Goal: Information Seeking & Learning: Learn about a topic

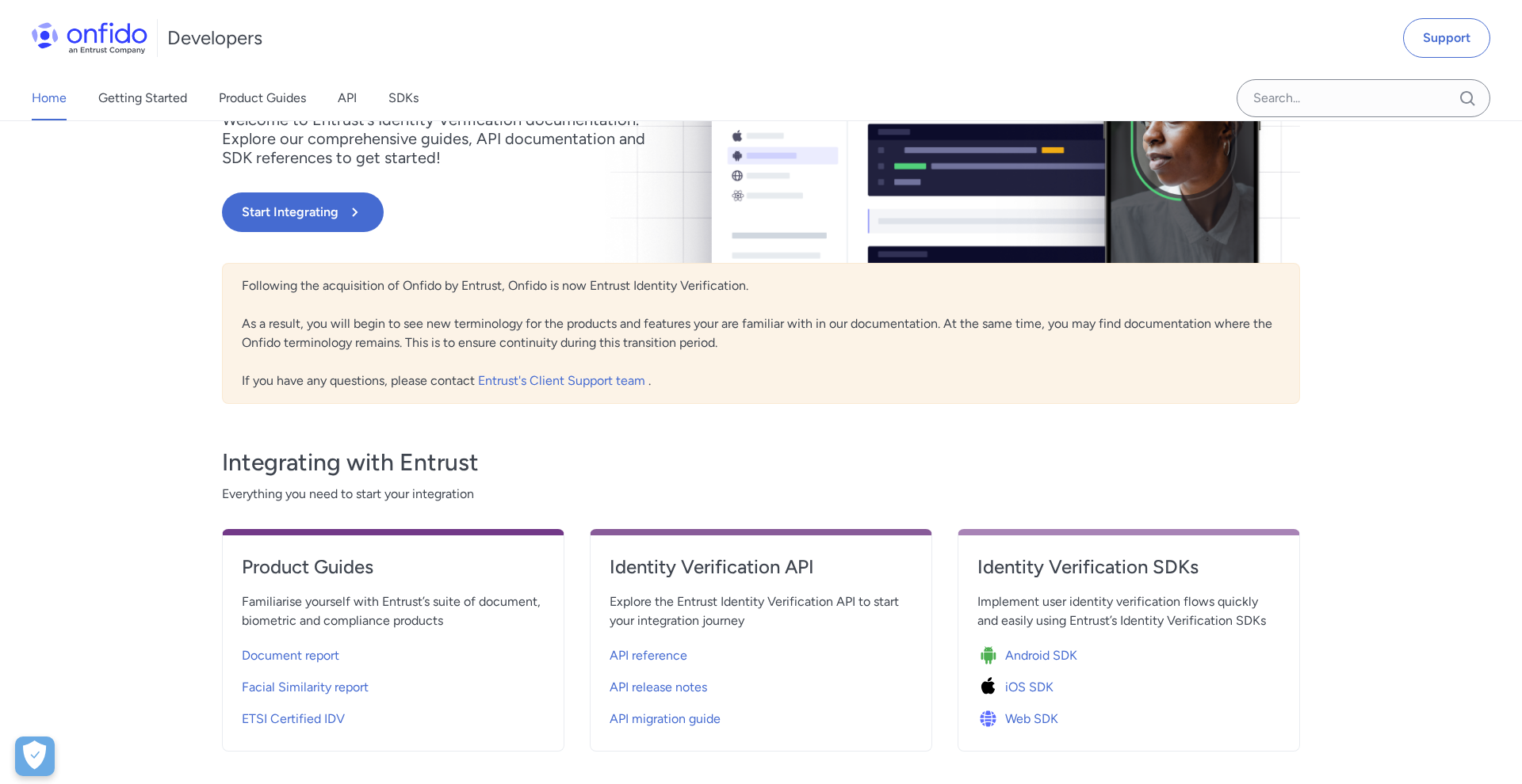
scroll to position [344, 0]
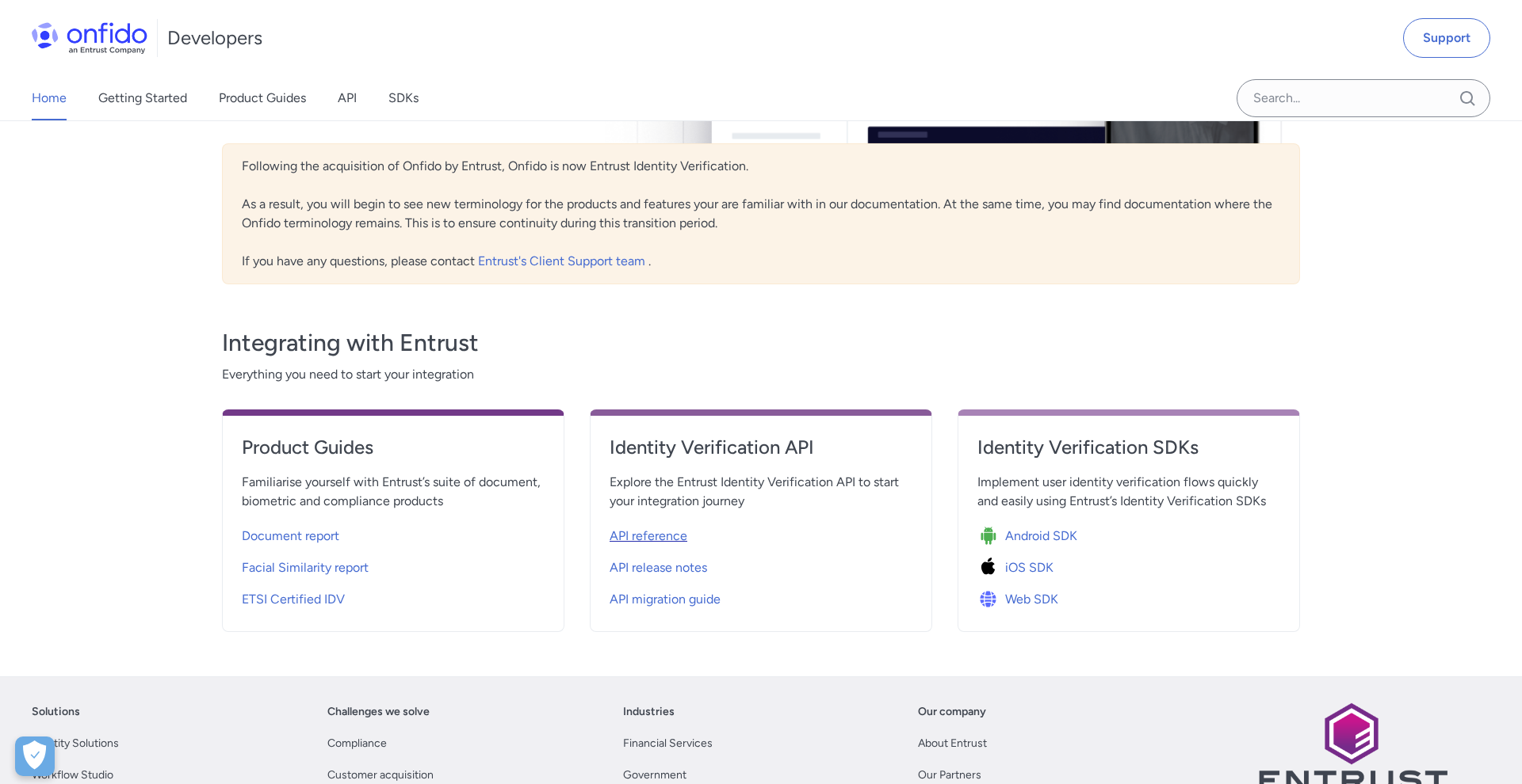
click at [680, 533] on span "API reference" at bounding box center [648, 536] width 78 height 19
select select "http"
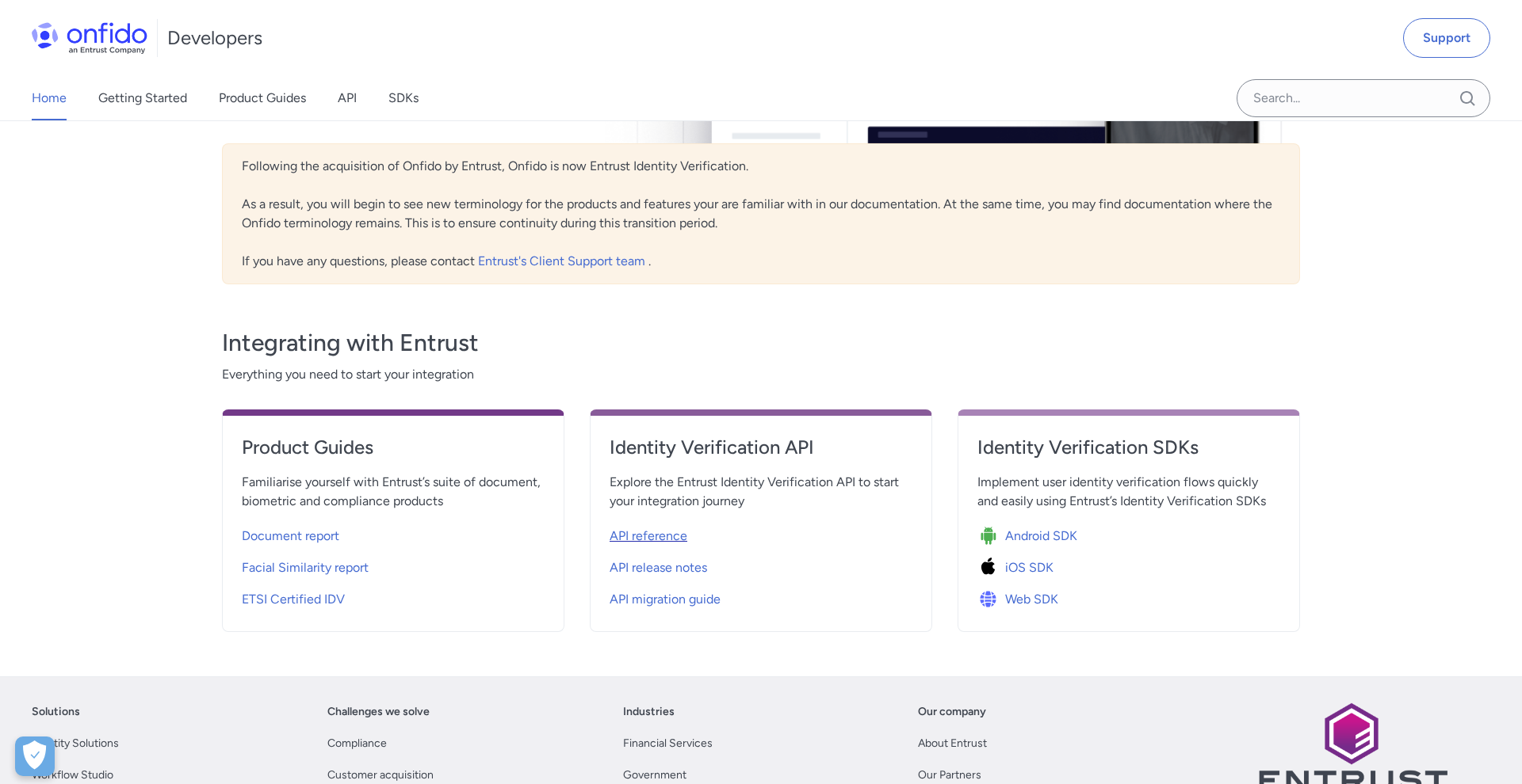
select select "http"
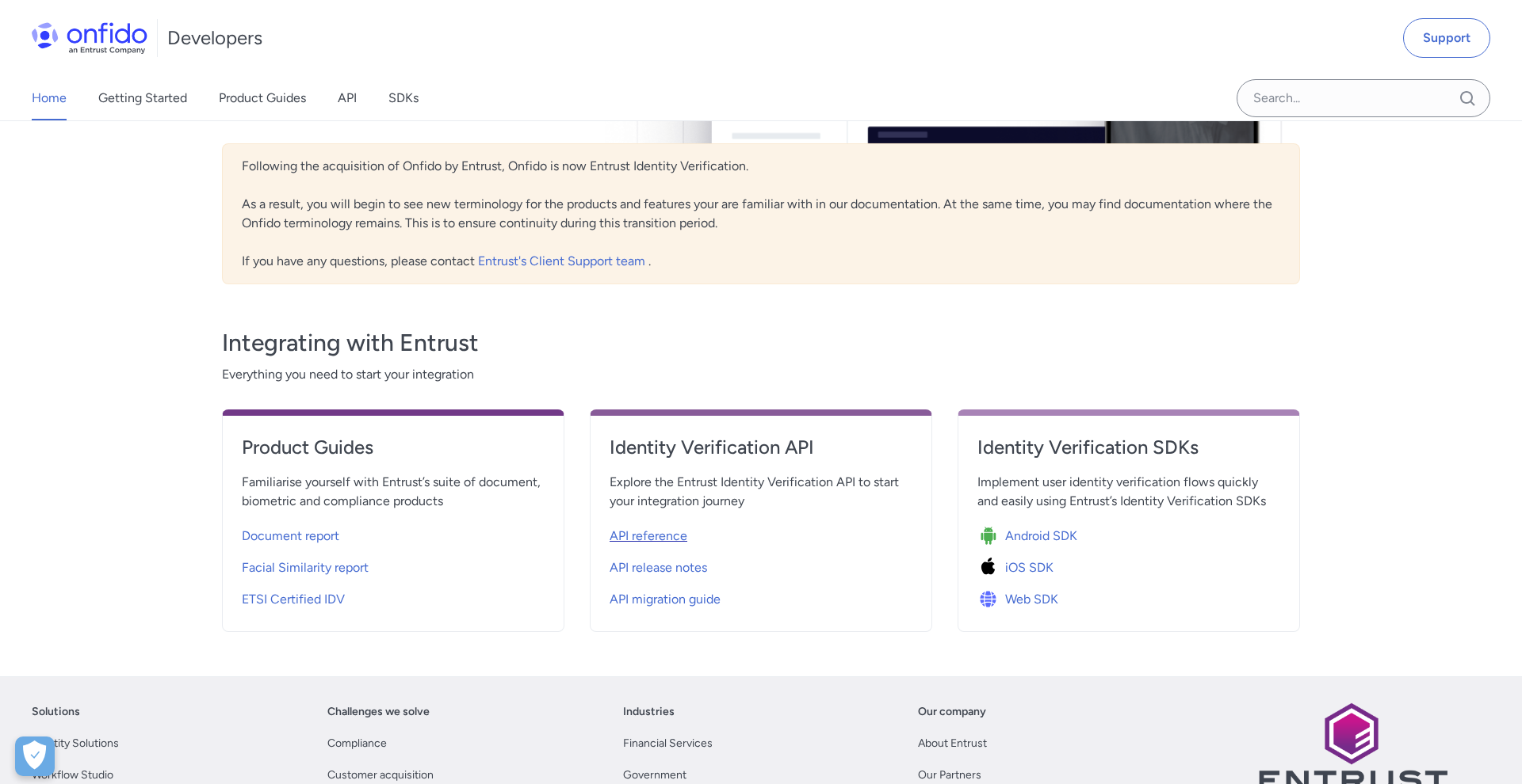
select select "http"
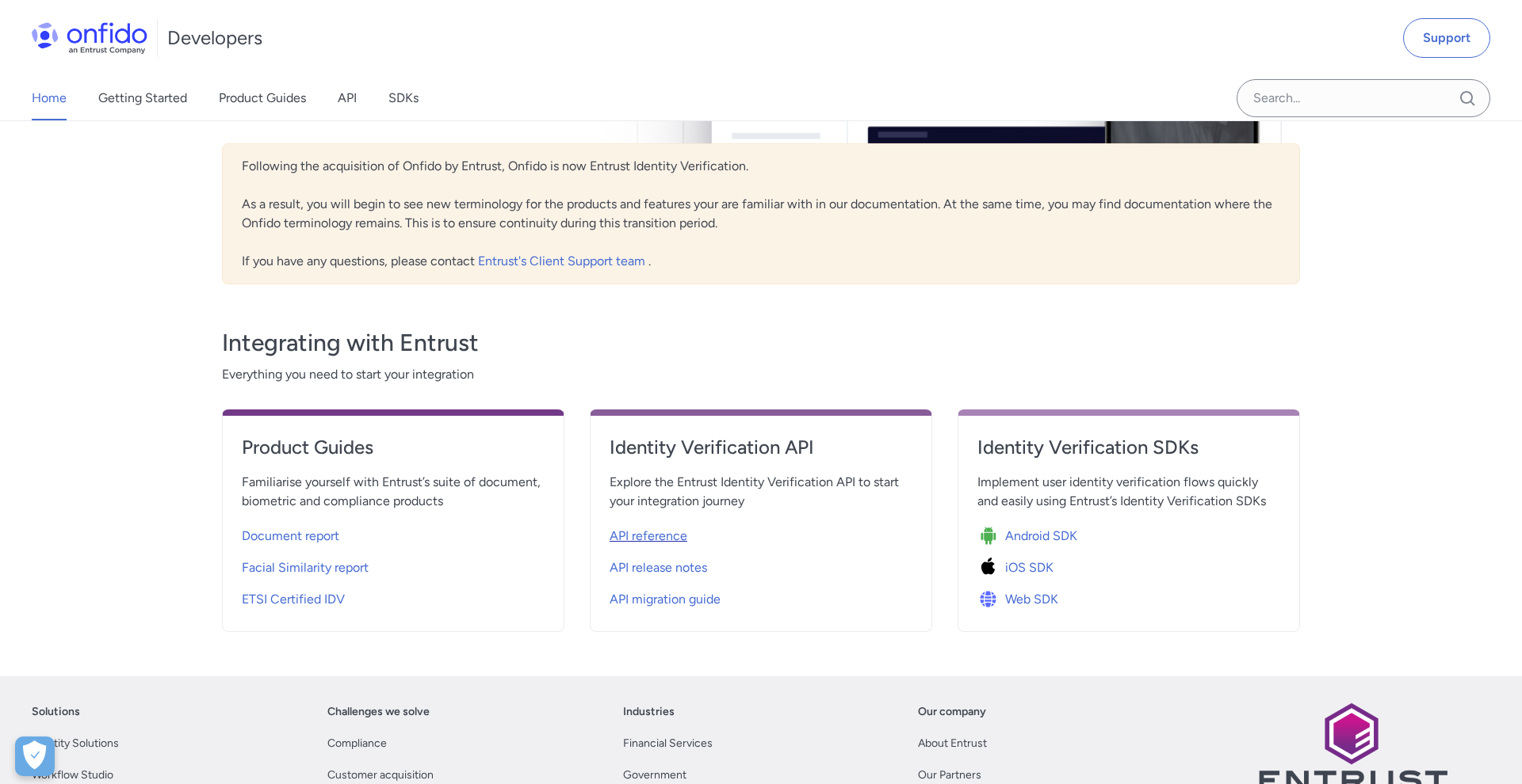
select select "http"
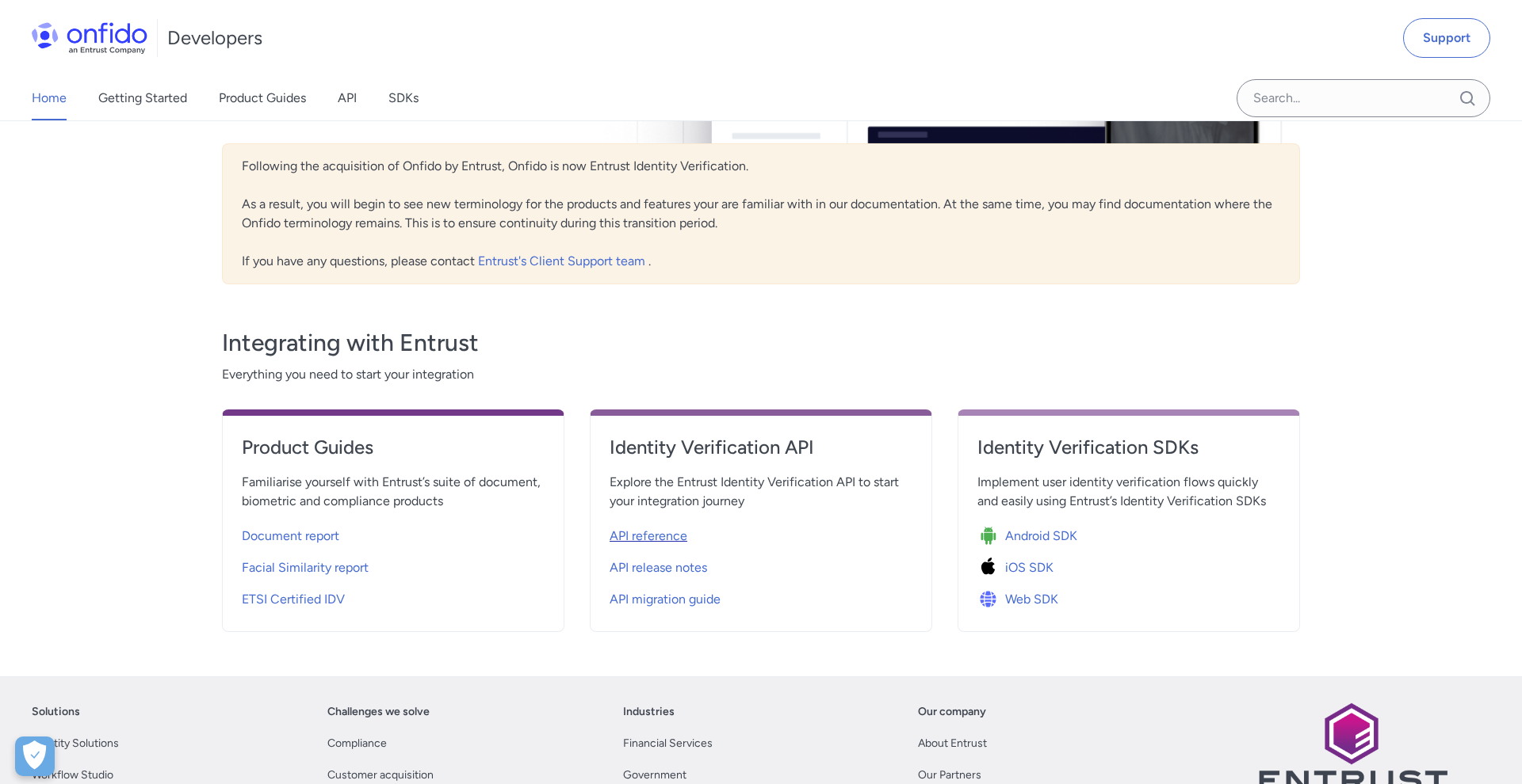
select select "http"
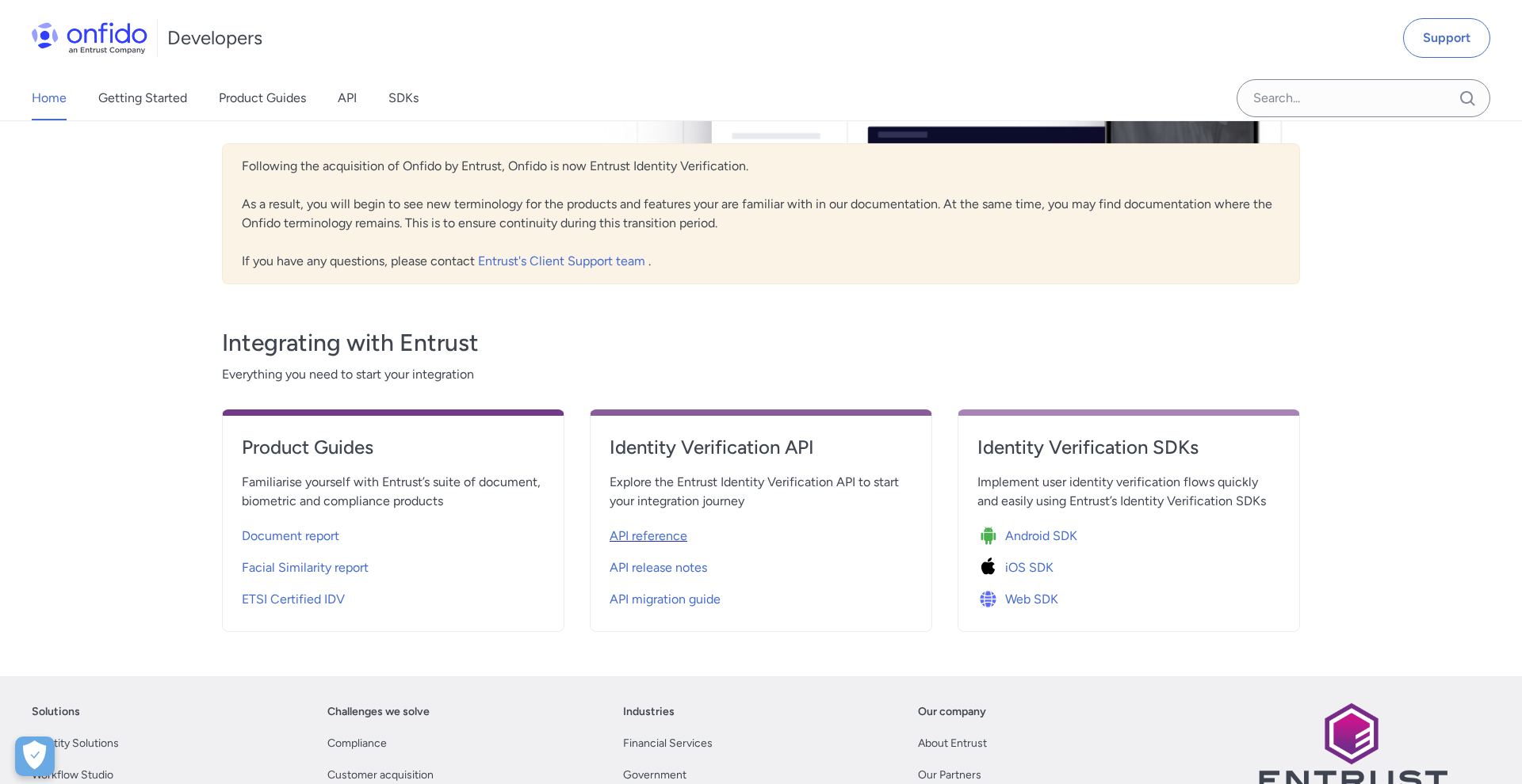
select select "http"
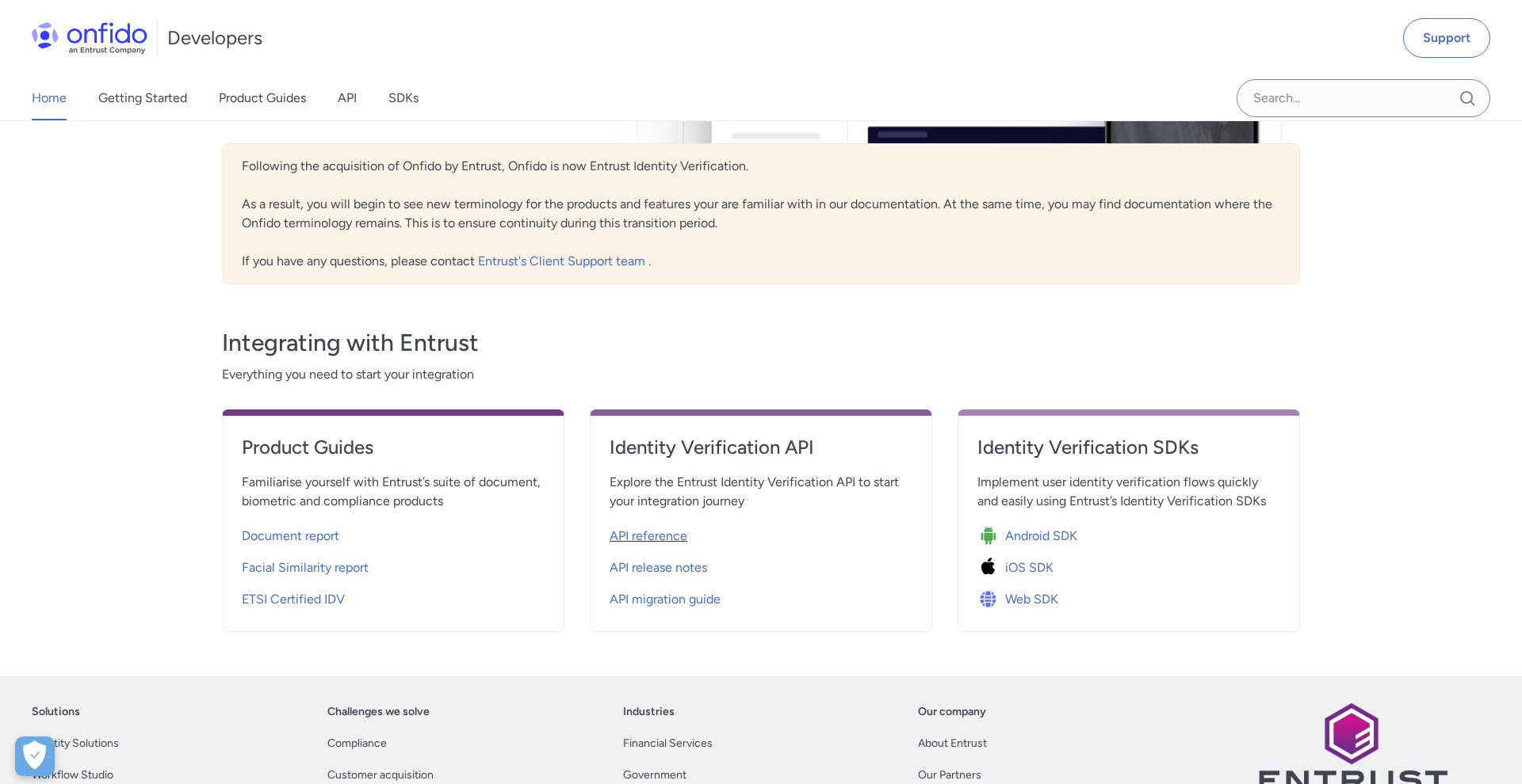
select select "http"
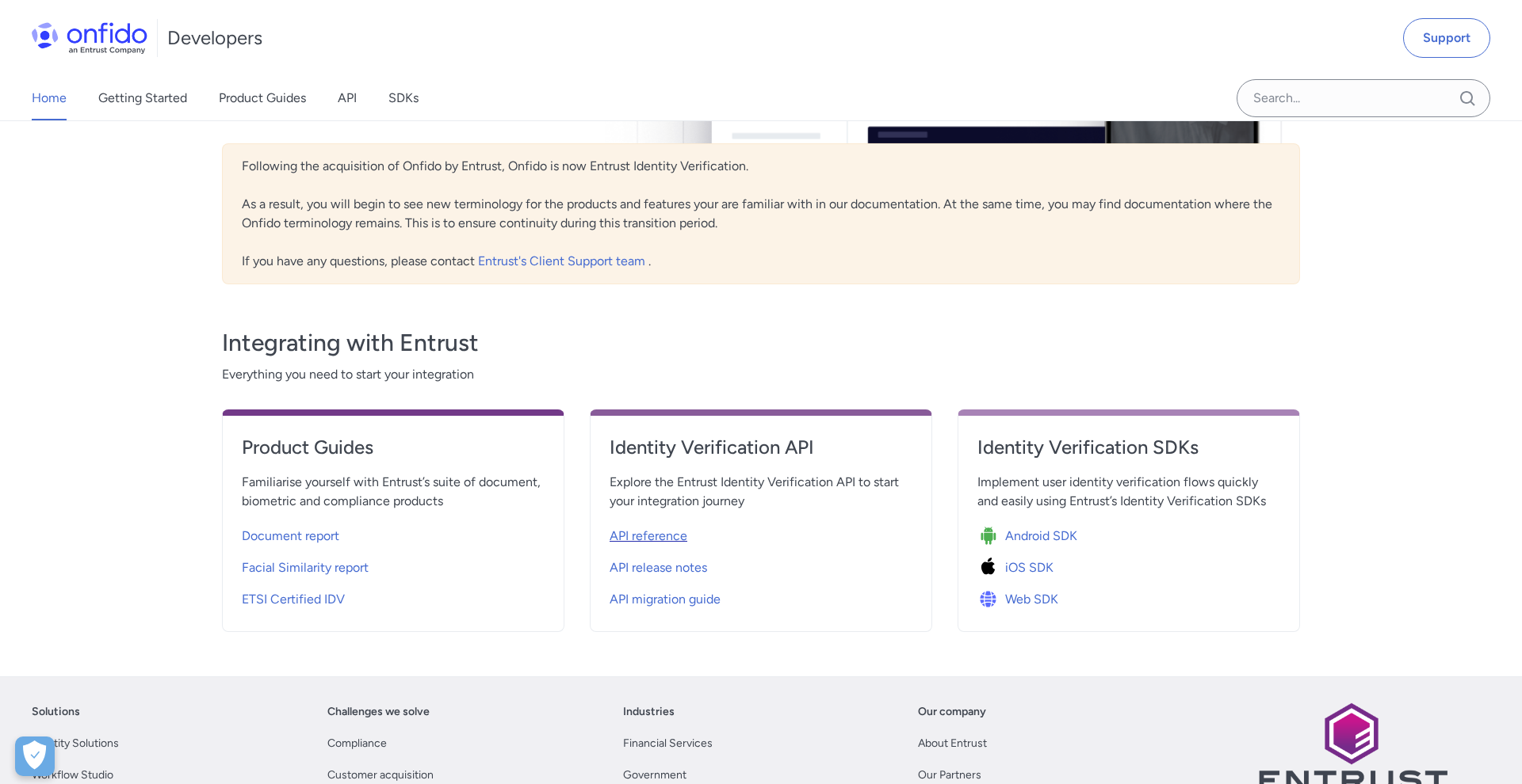
select select "http"
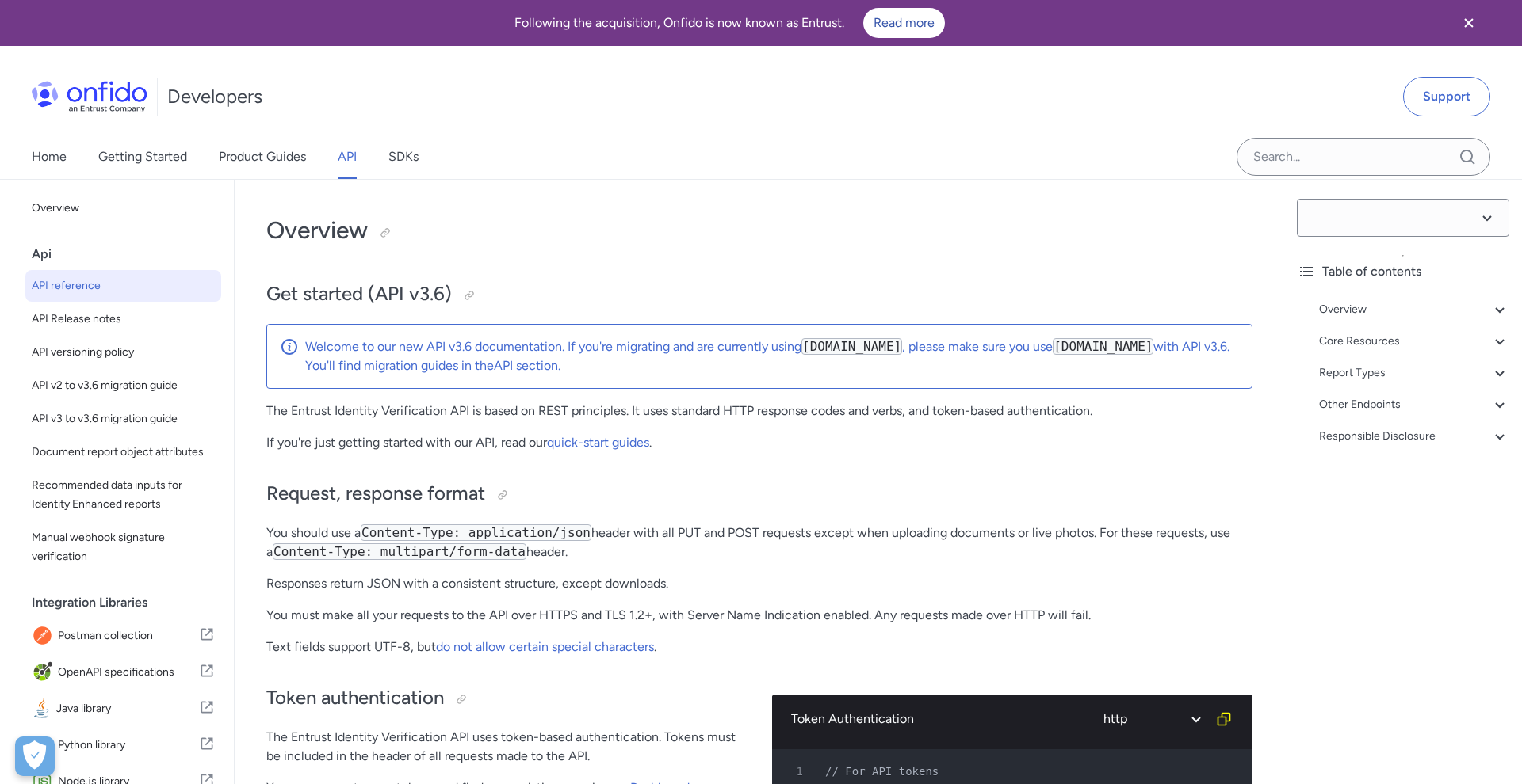
select select "3.6.0"
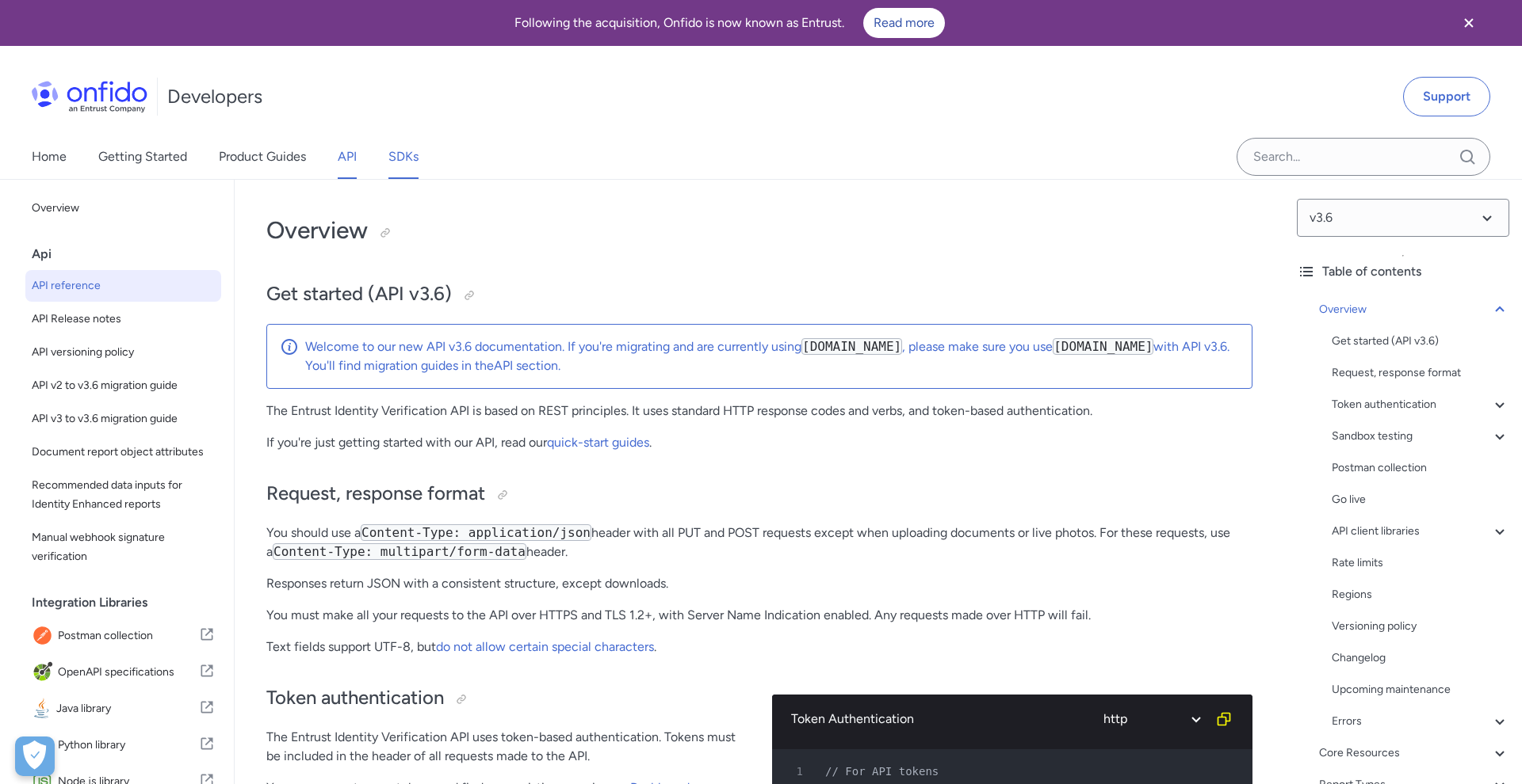
click at [413, 167] on link "SDKs" at bounding box center [403, 157] width 30 height 44
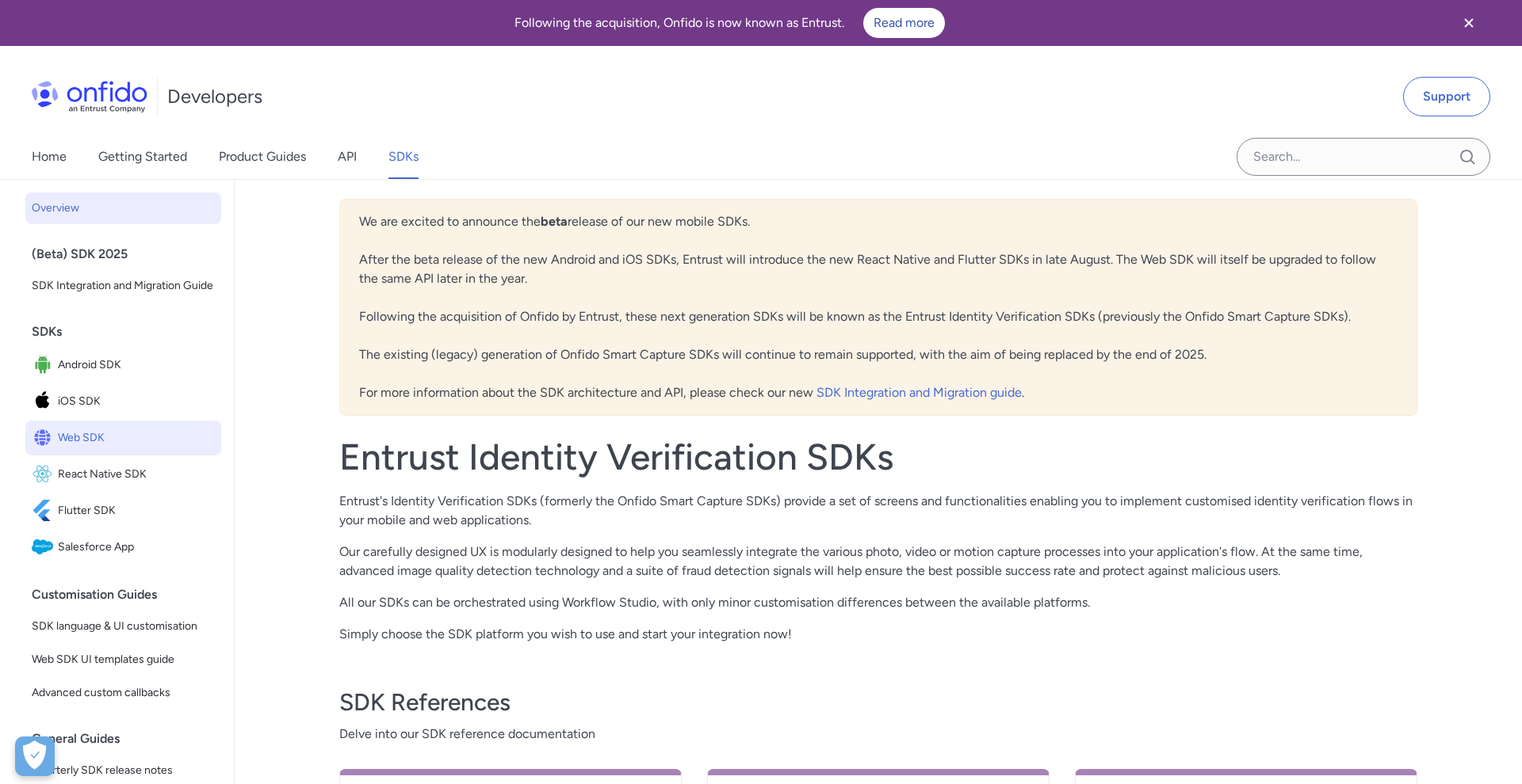
click at [96, 437] on span "Web SDK" at bounding box center [136, 438] width 157 height 22
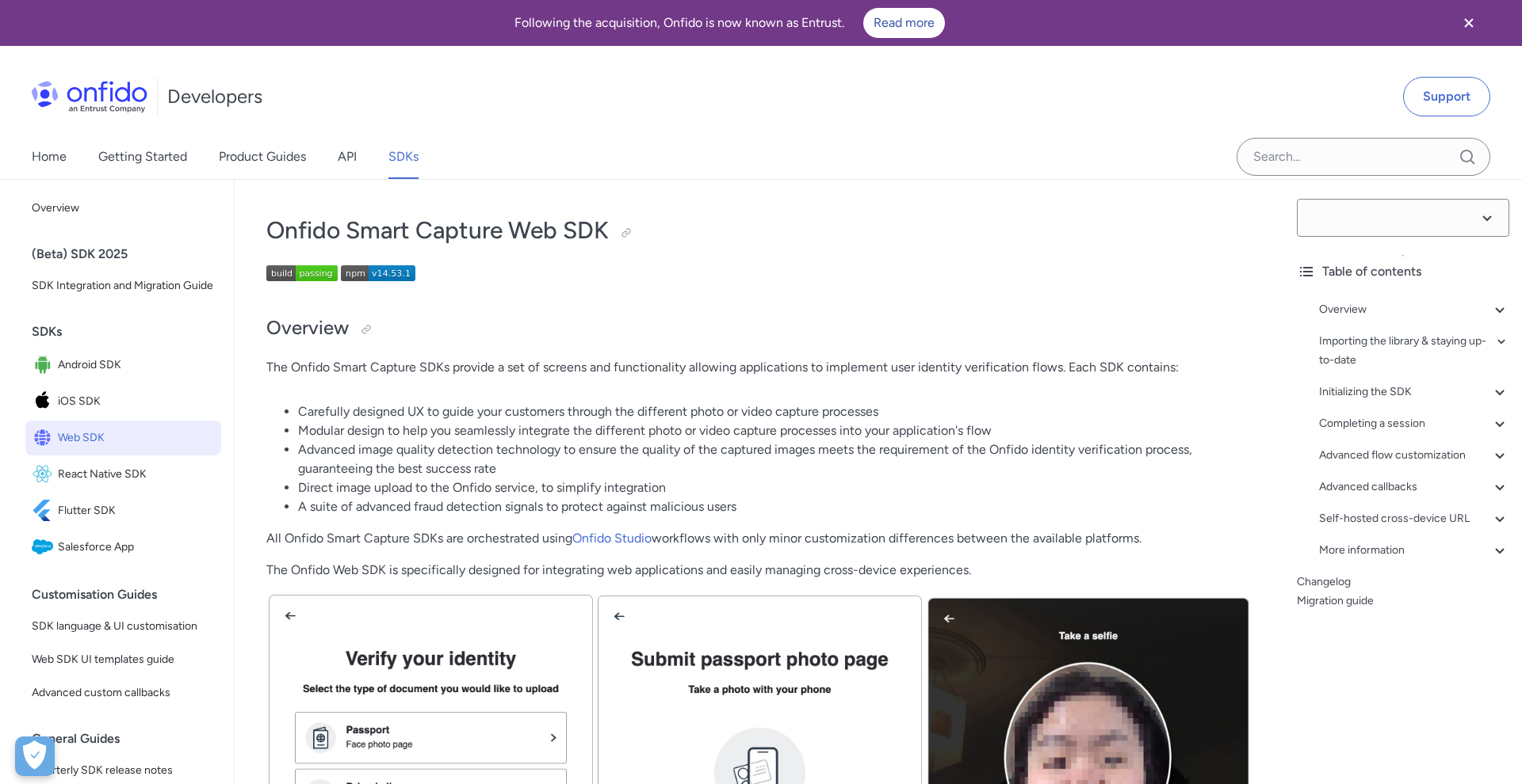
select select "14.53.1"
click at [43, 163] on link "Home" at bounding box center [49, 157] width 35 height 44
select select "14.53.1"
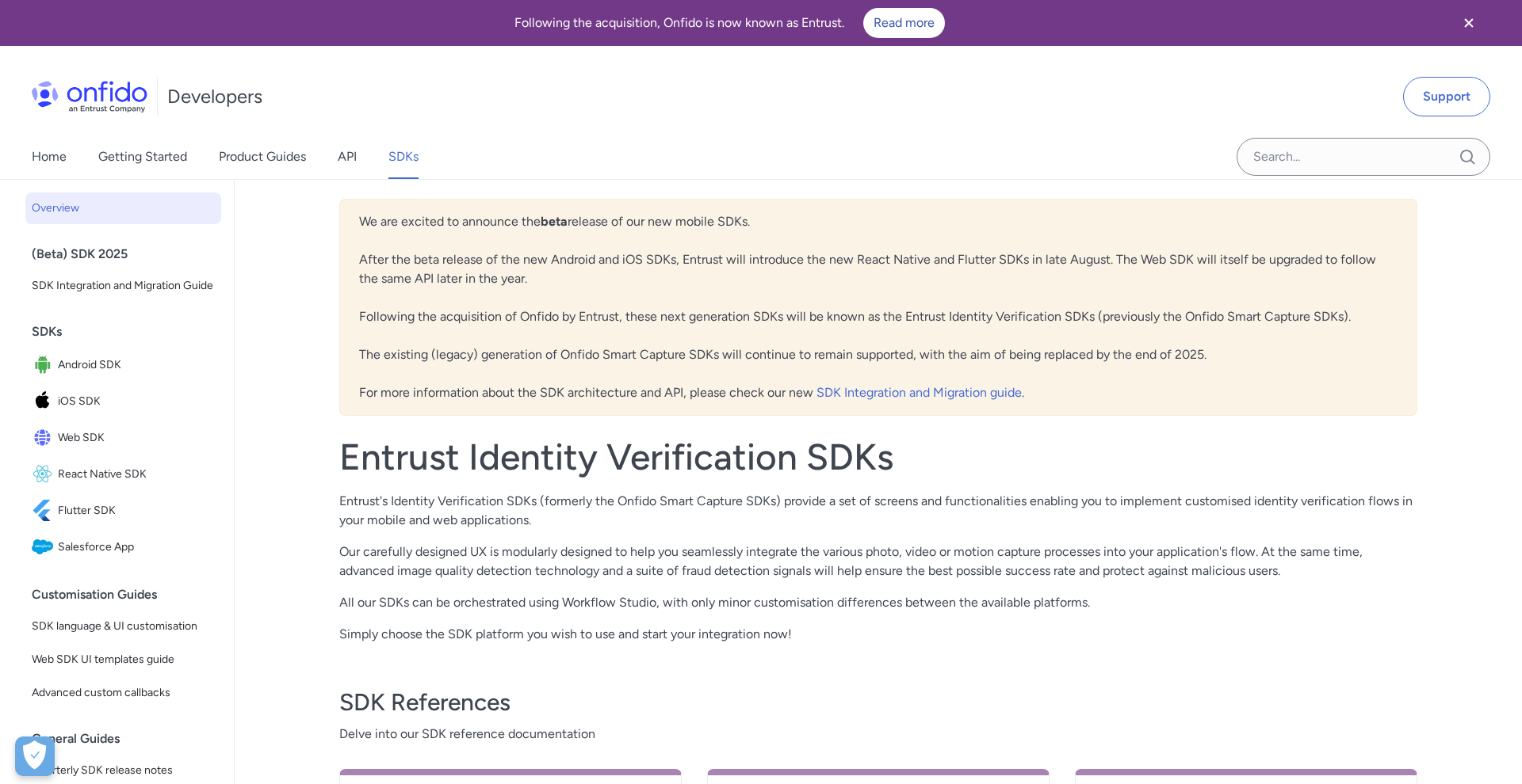
select select "http"
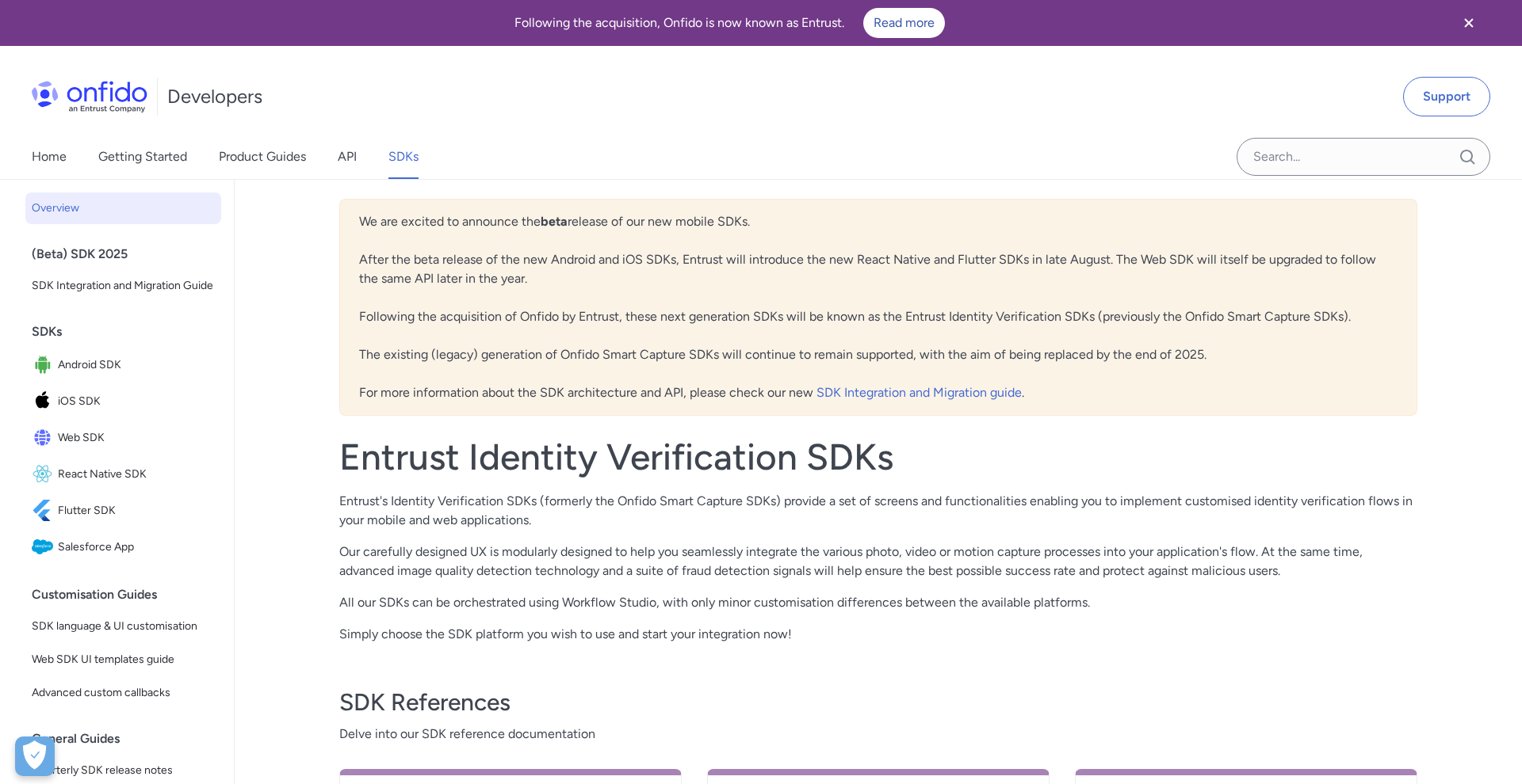
select select "http"
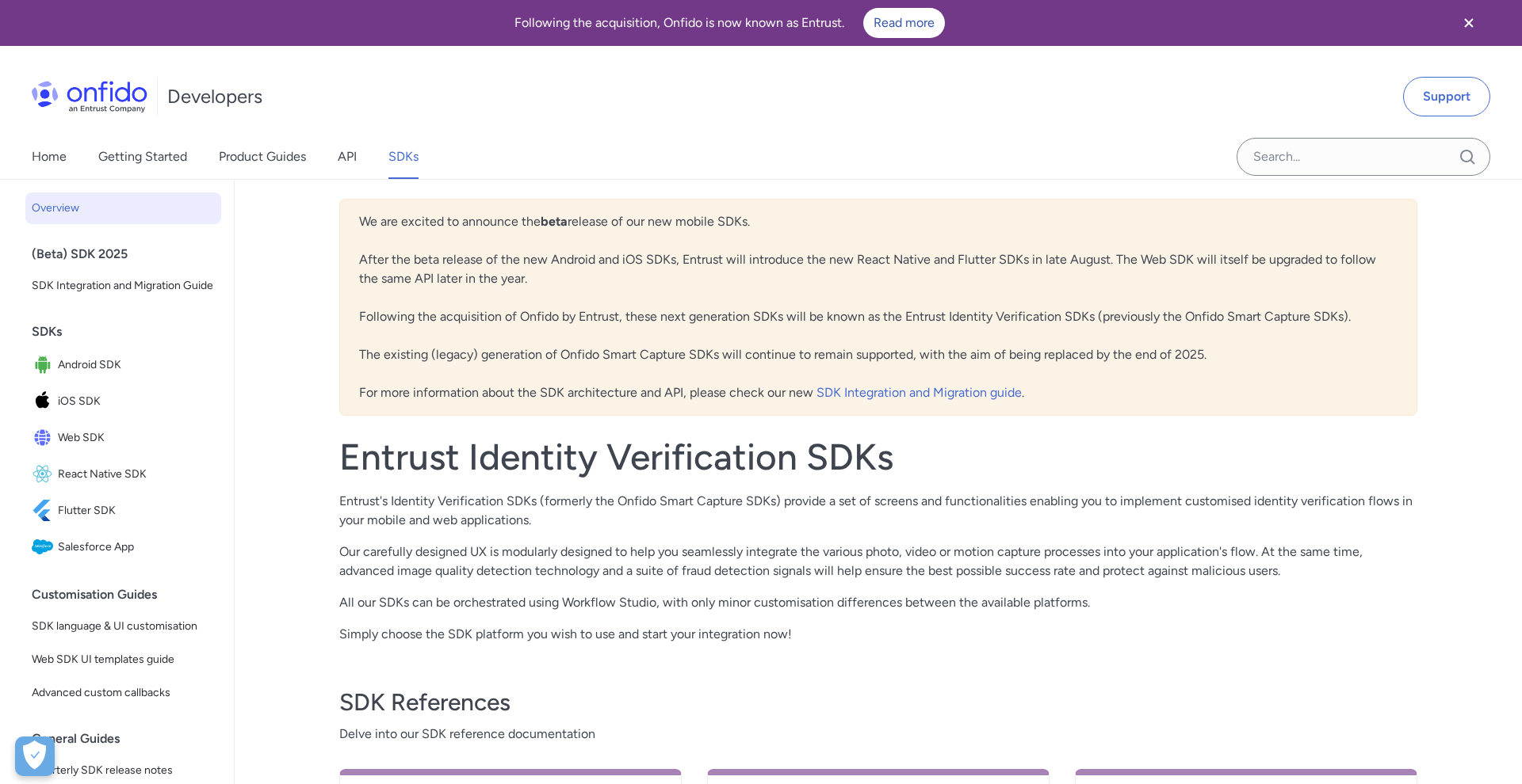
select select "http"
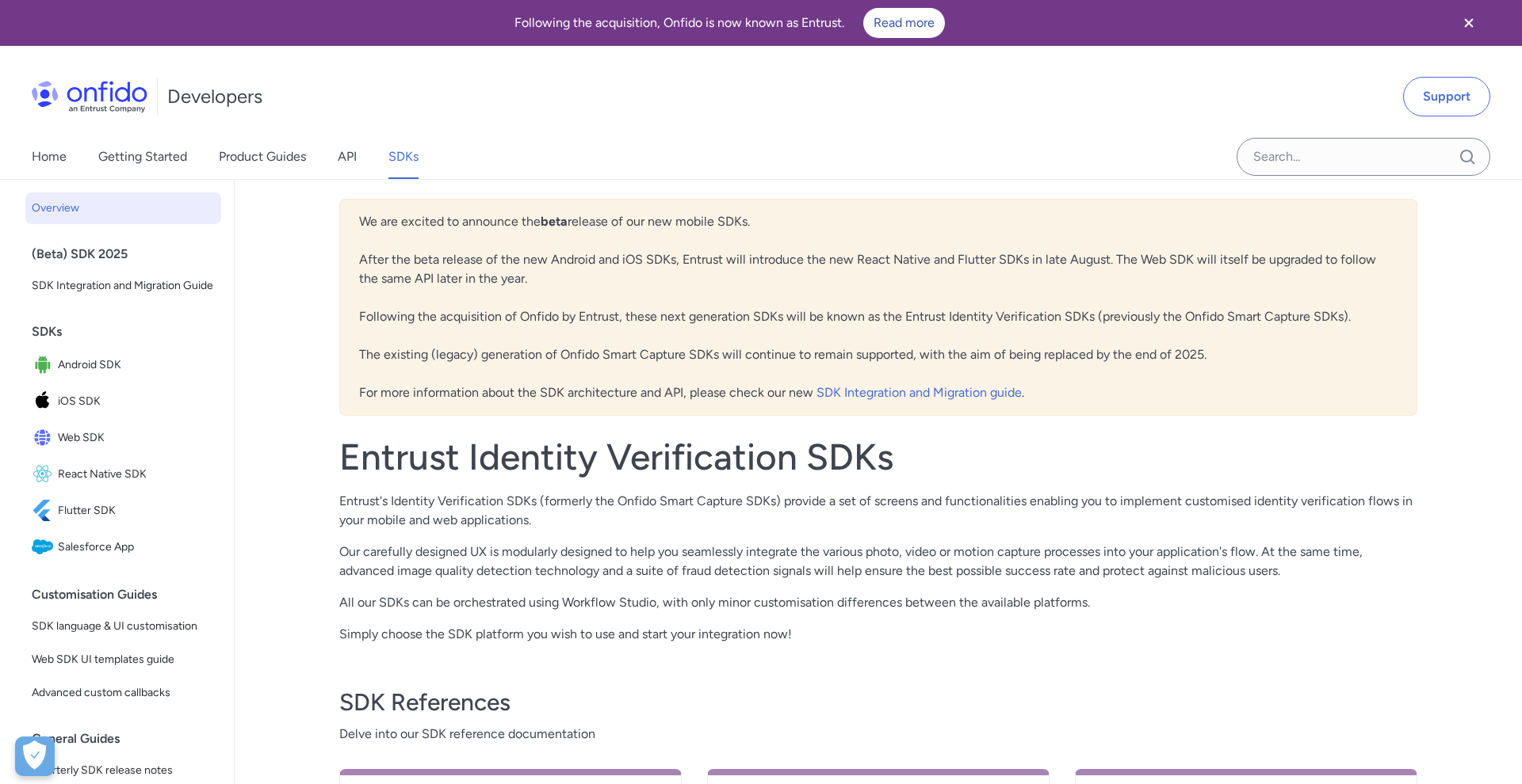
select select "http"
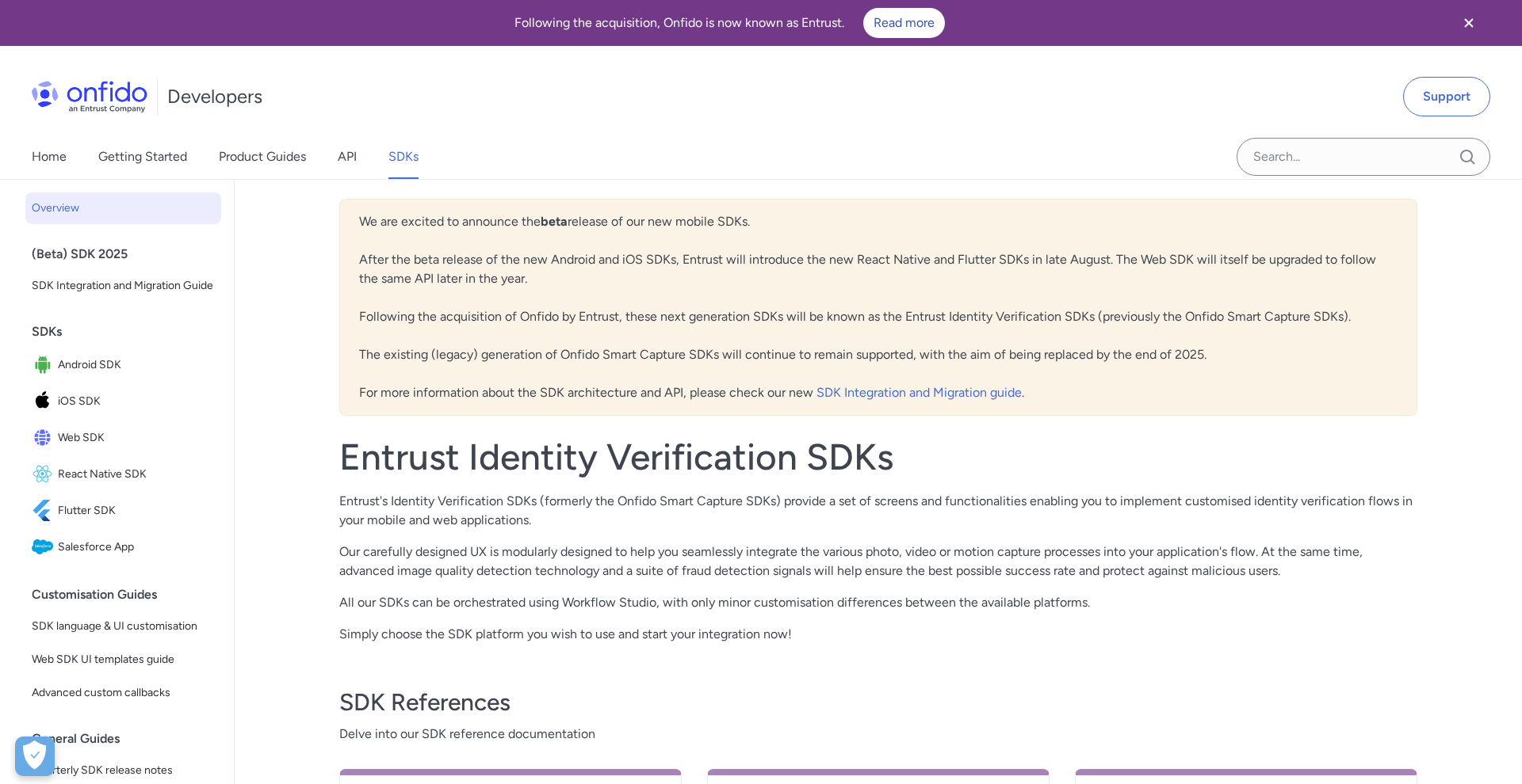
select select "http"
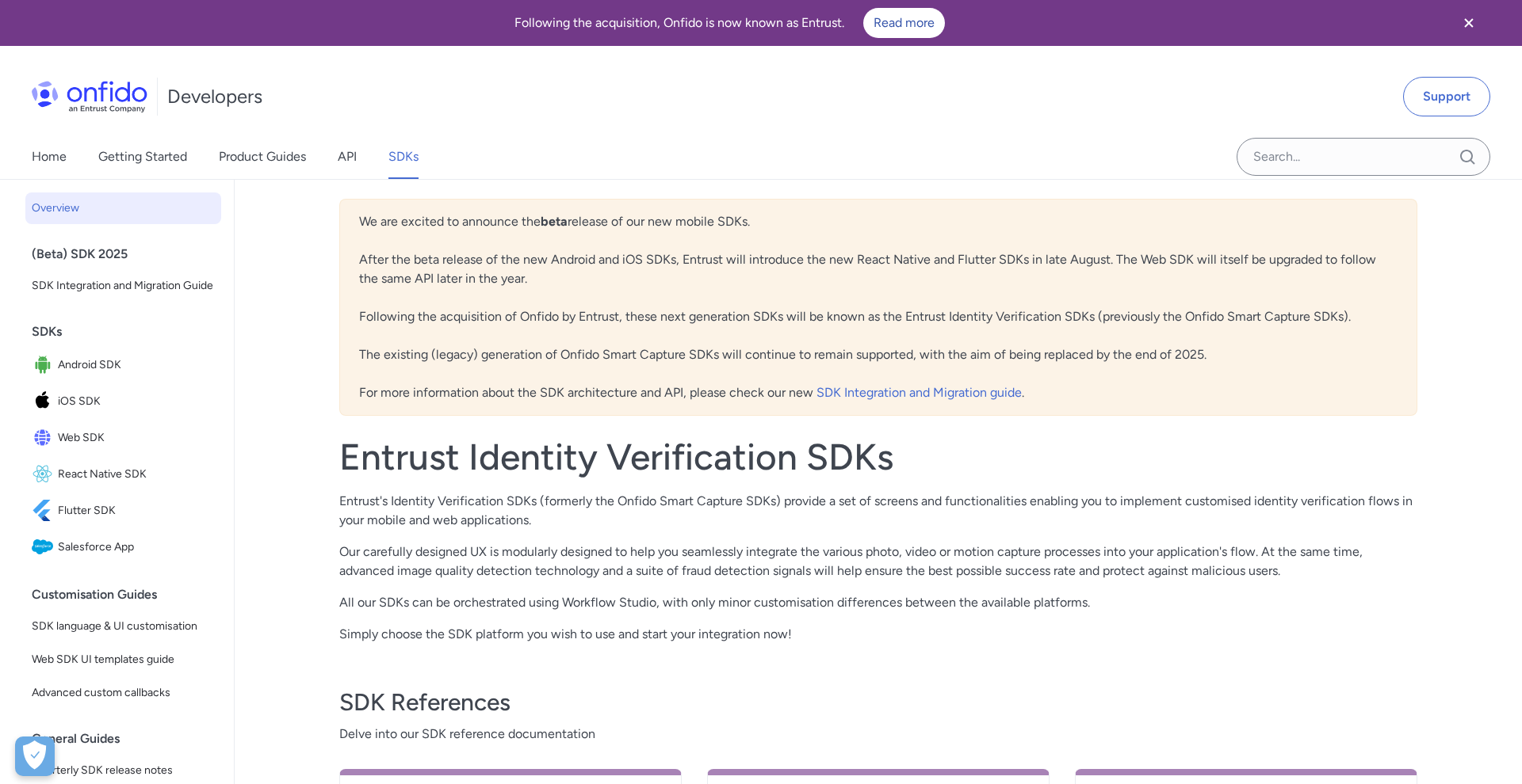
select select "http"
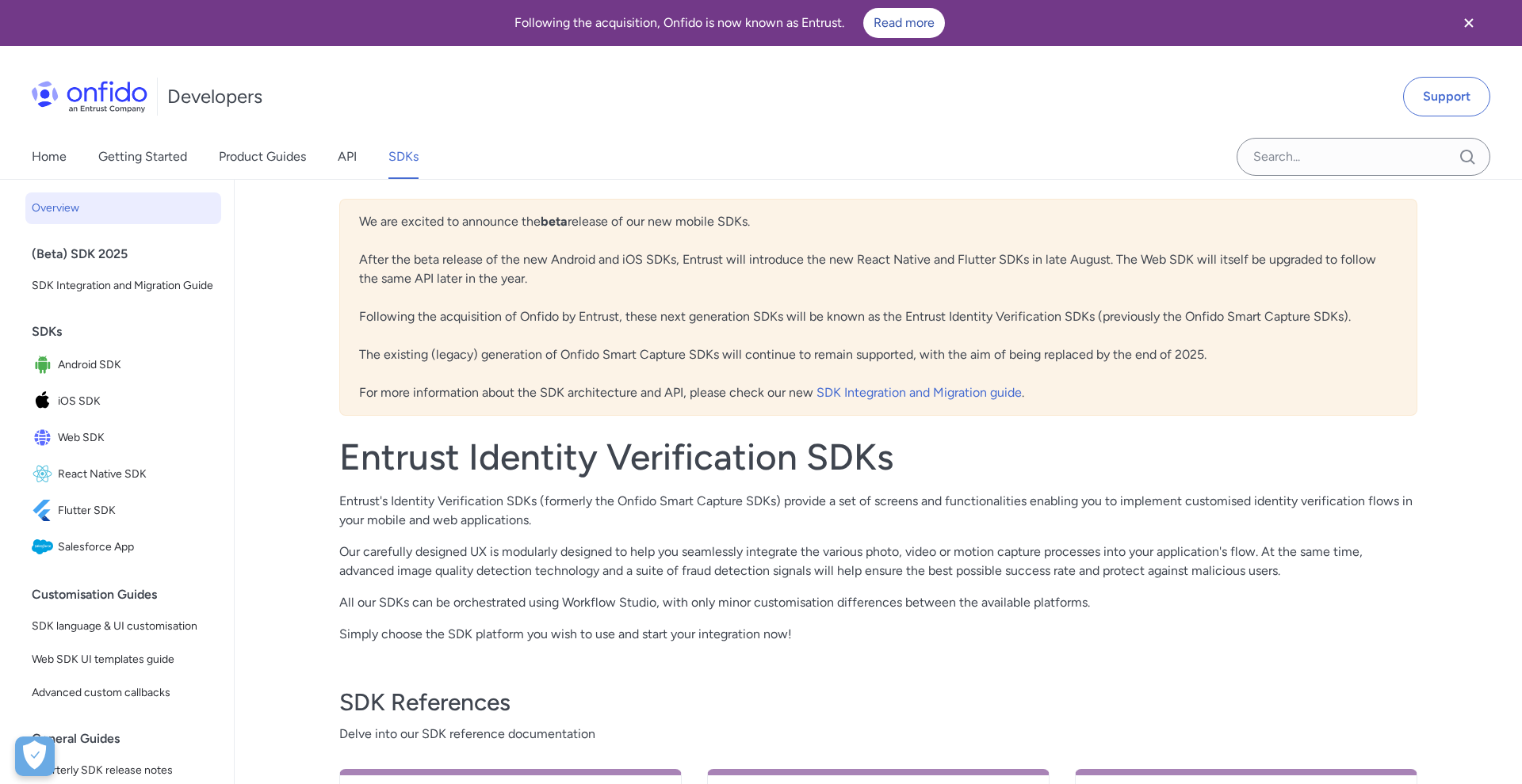
select select "http"
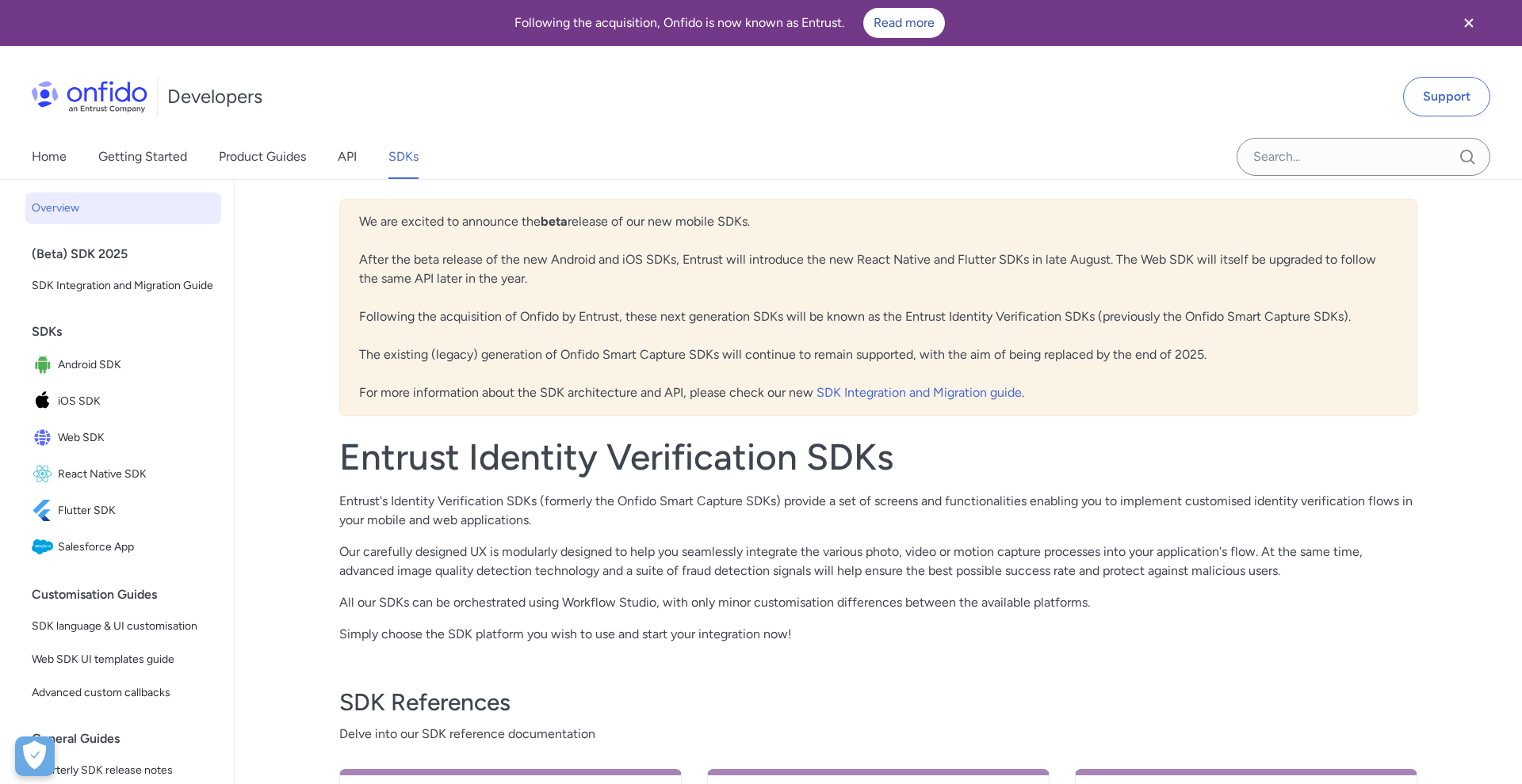
select select "http"
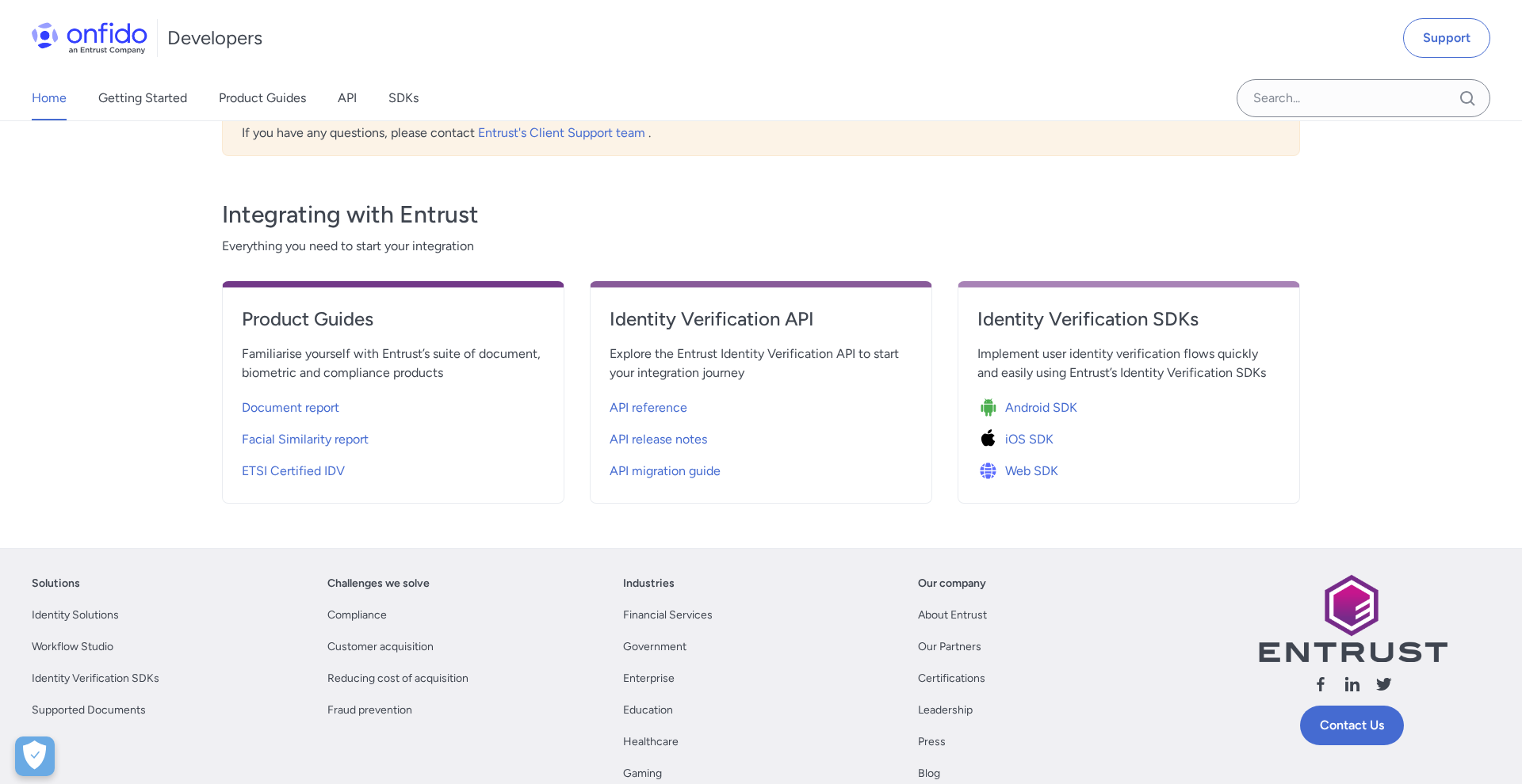
scroll to position [356, 0]
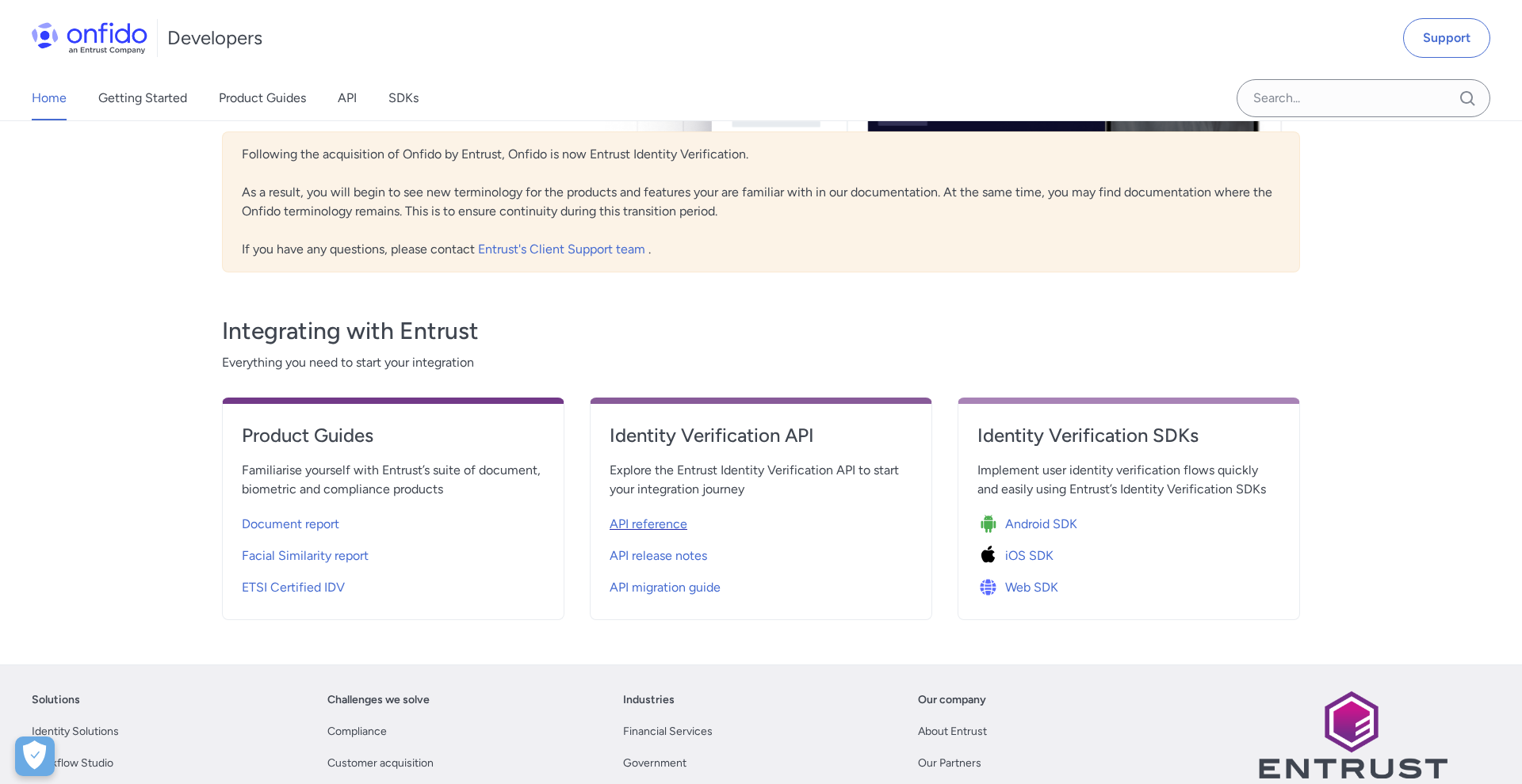
click at [649, 524] on span "API reference" at bounding box center [648, 524] width 78 height 19
select select "http"
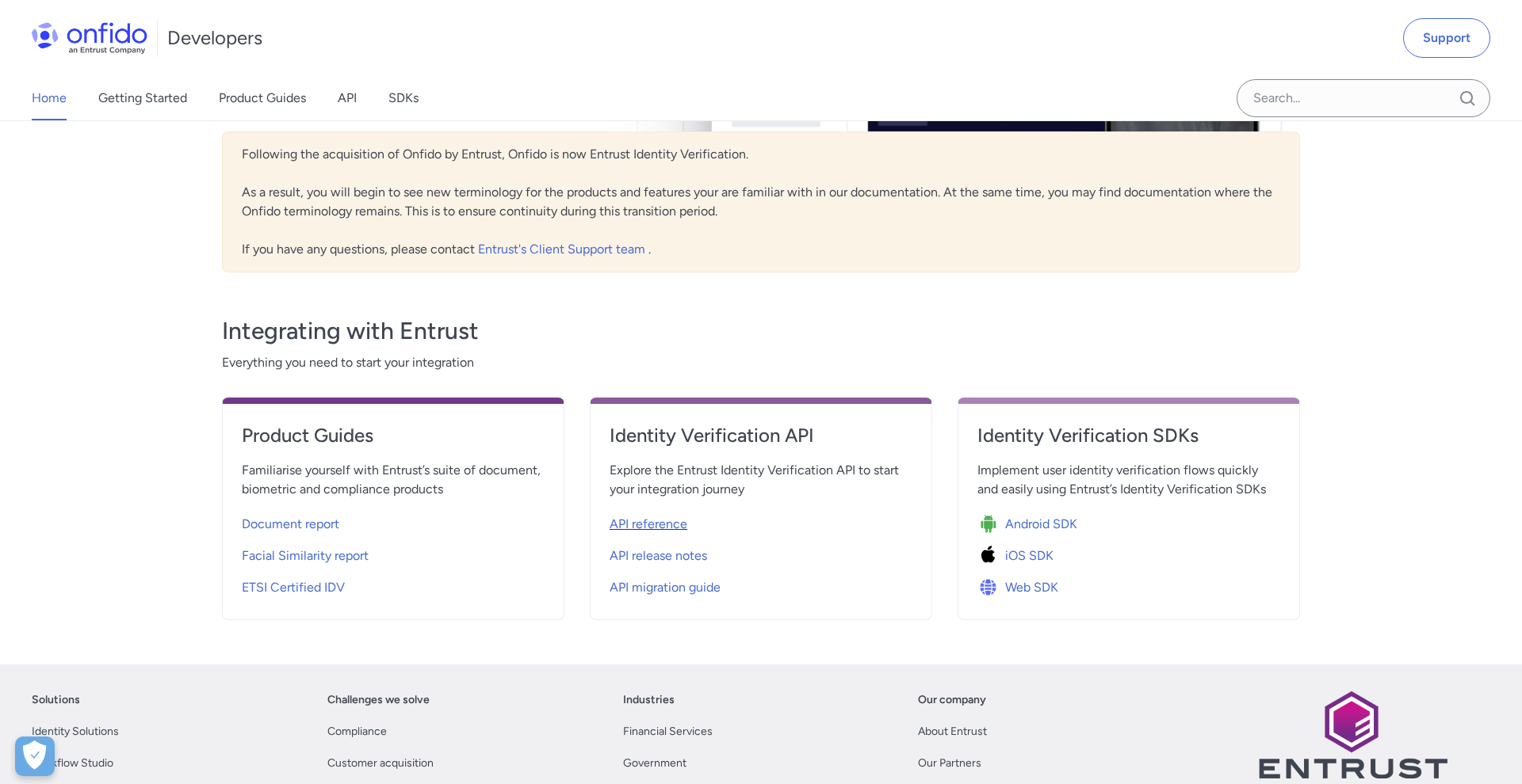
select select "http"
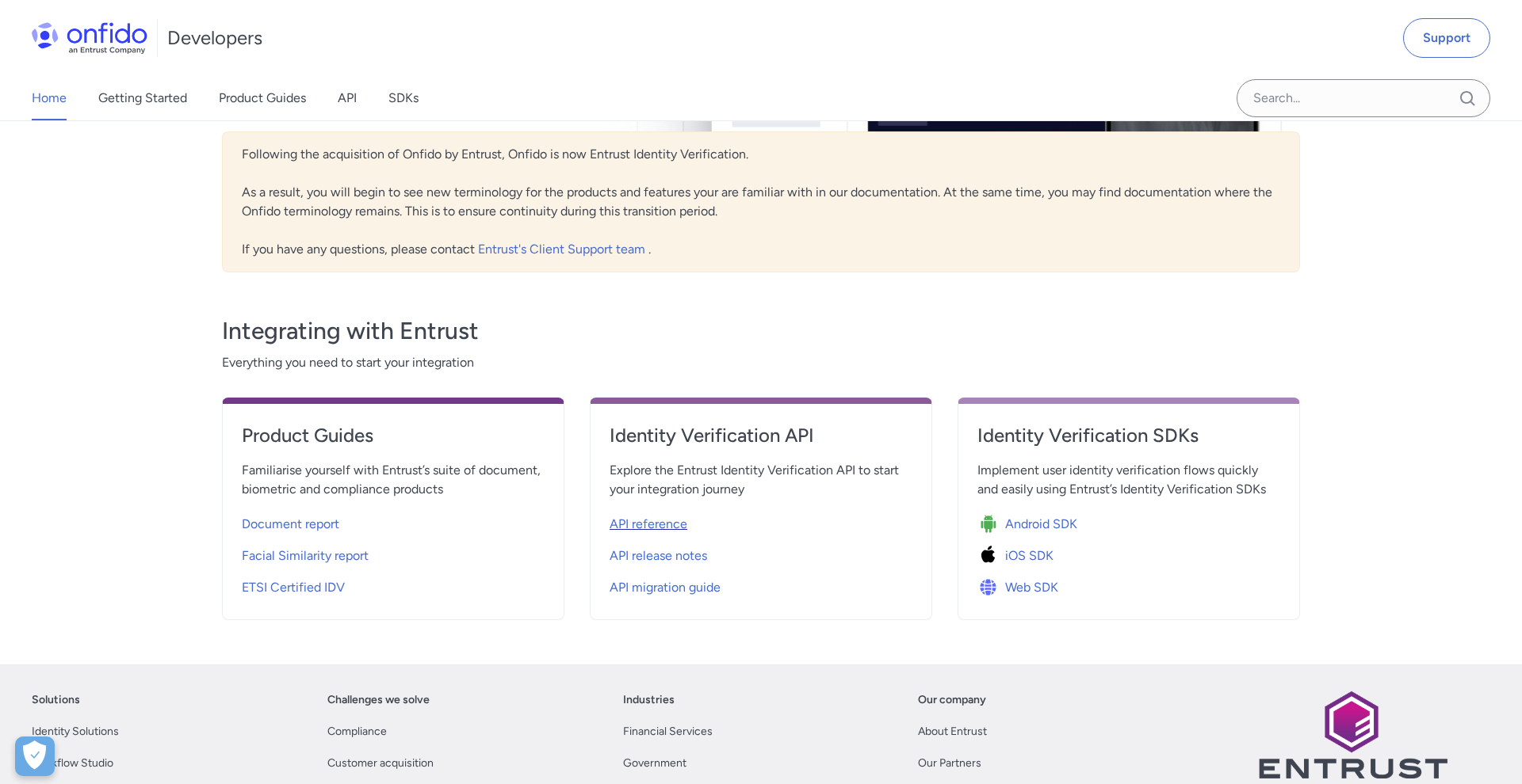
select select "http"
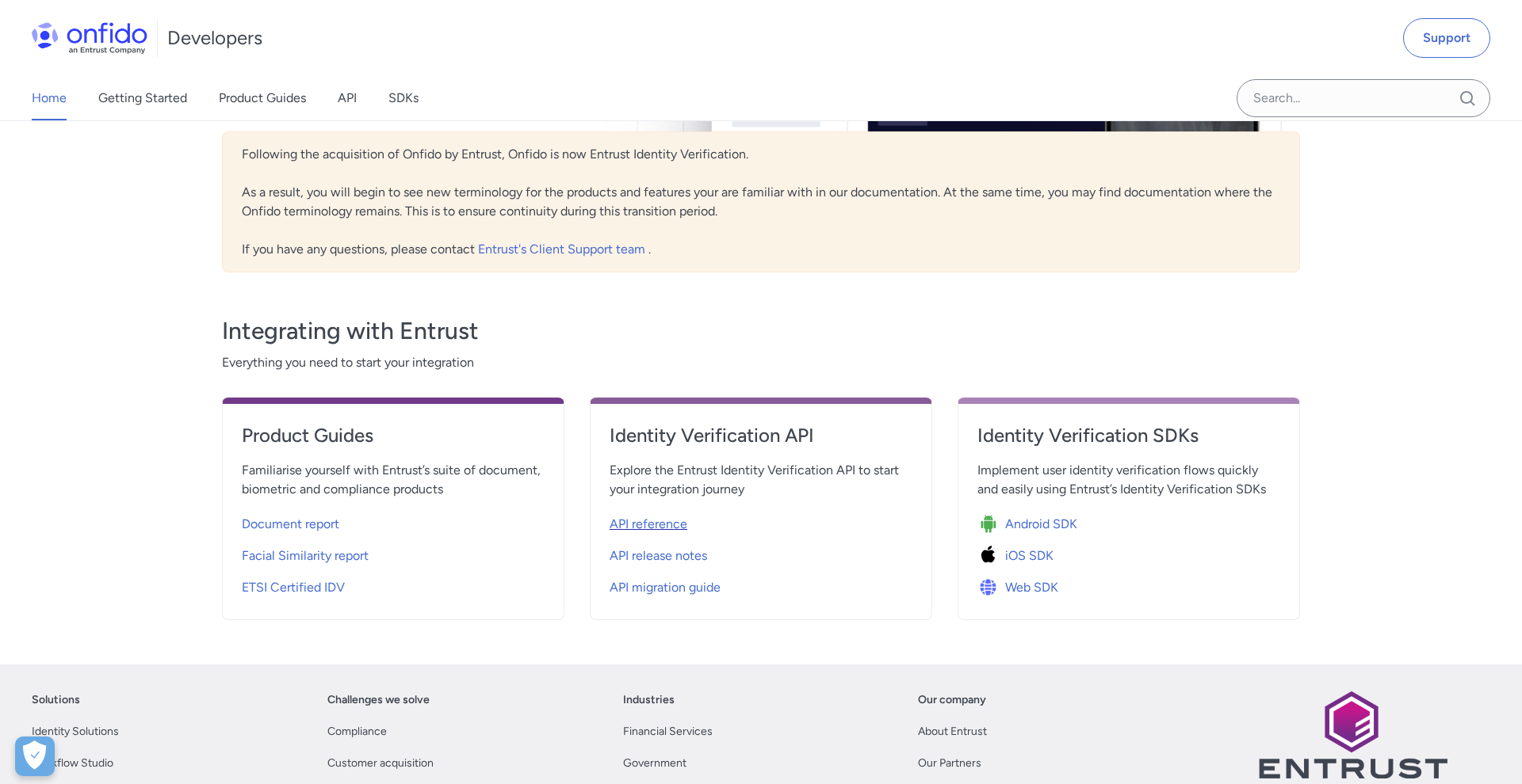
select select "http"
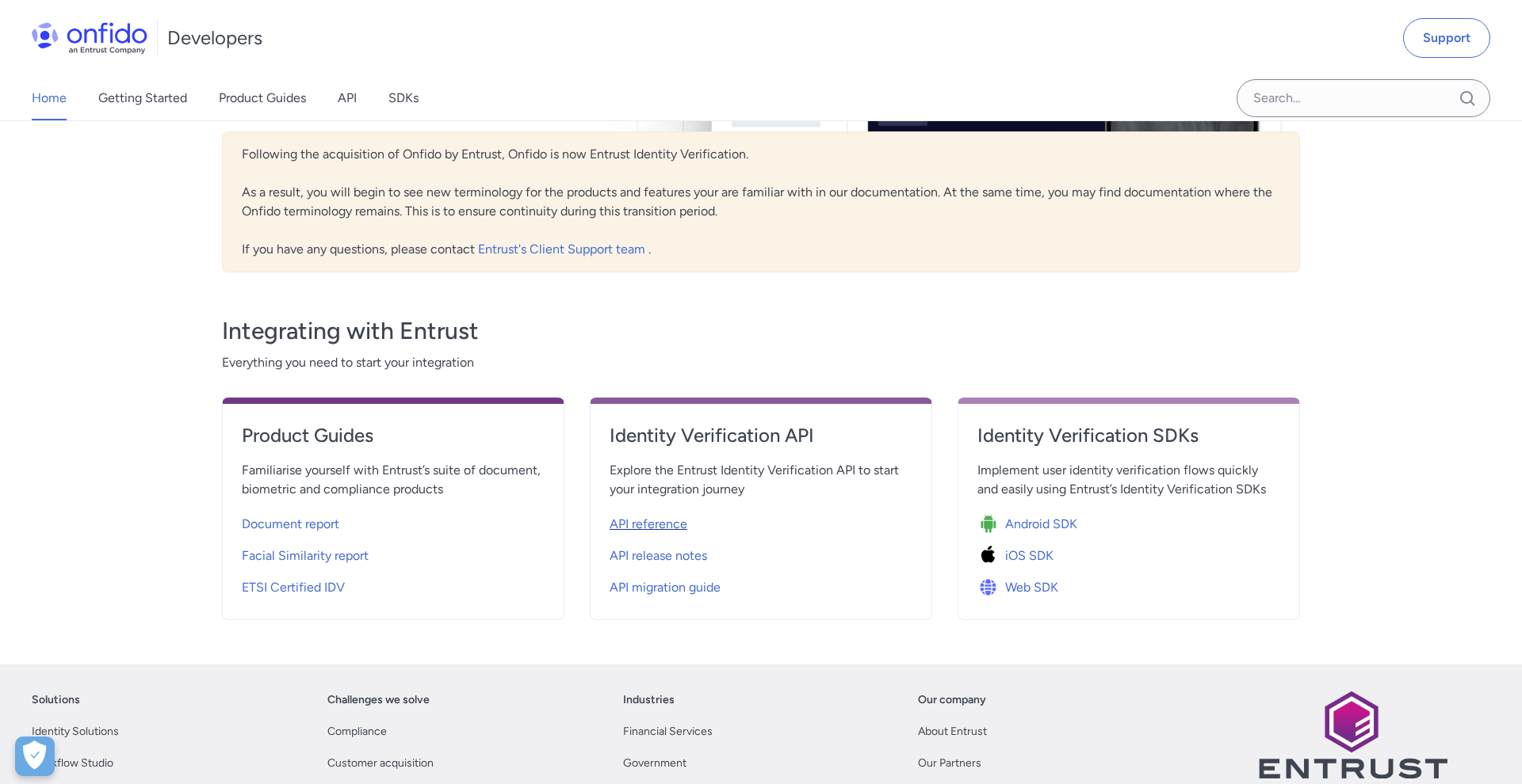
select select "http"
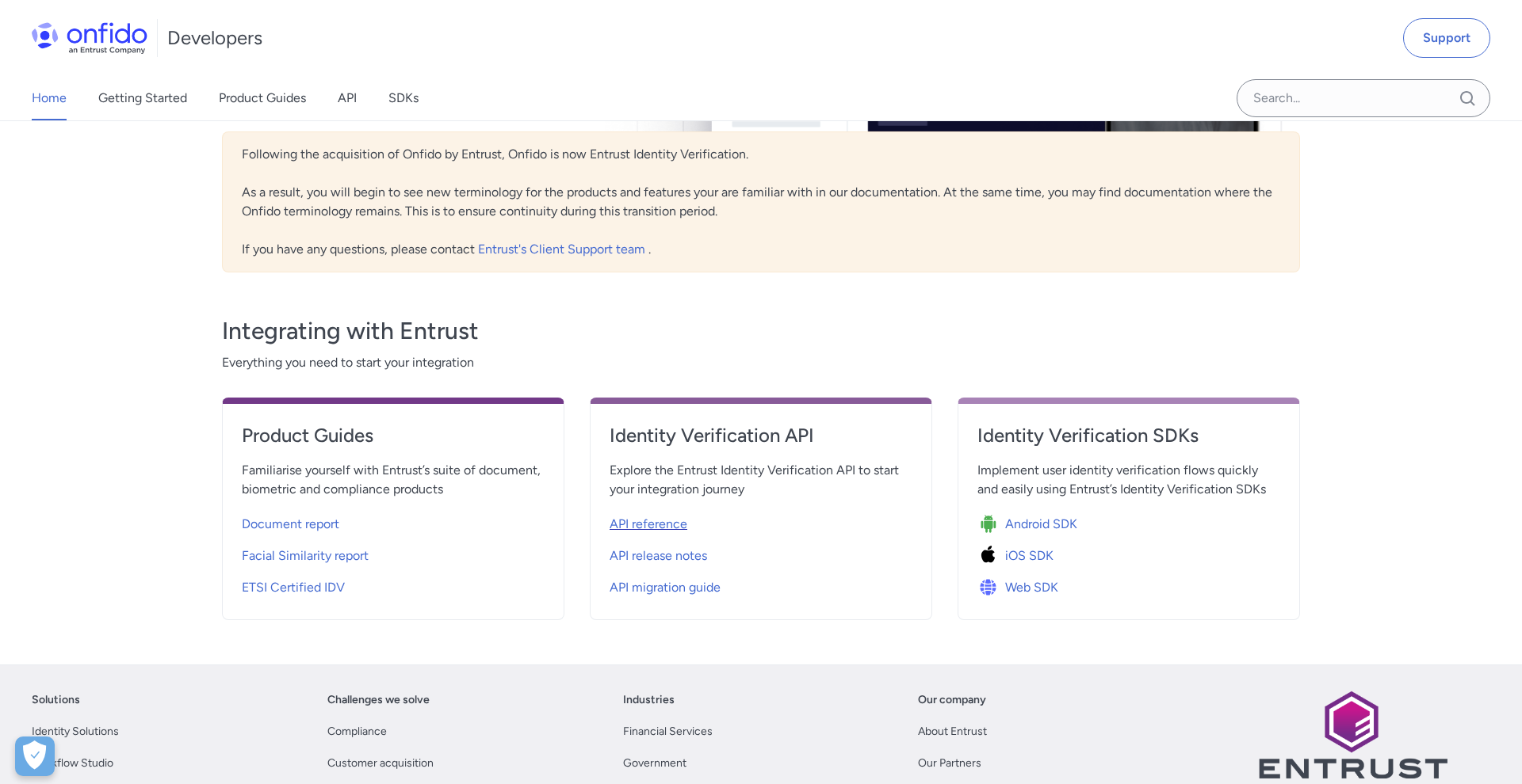
select select "http"
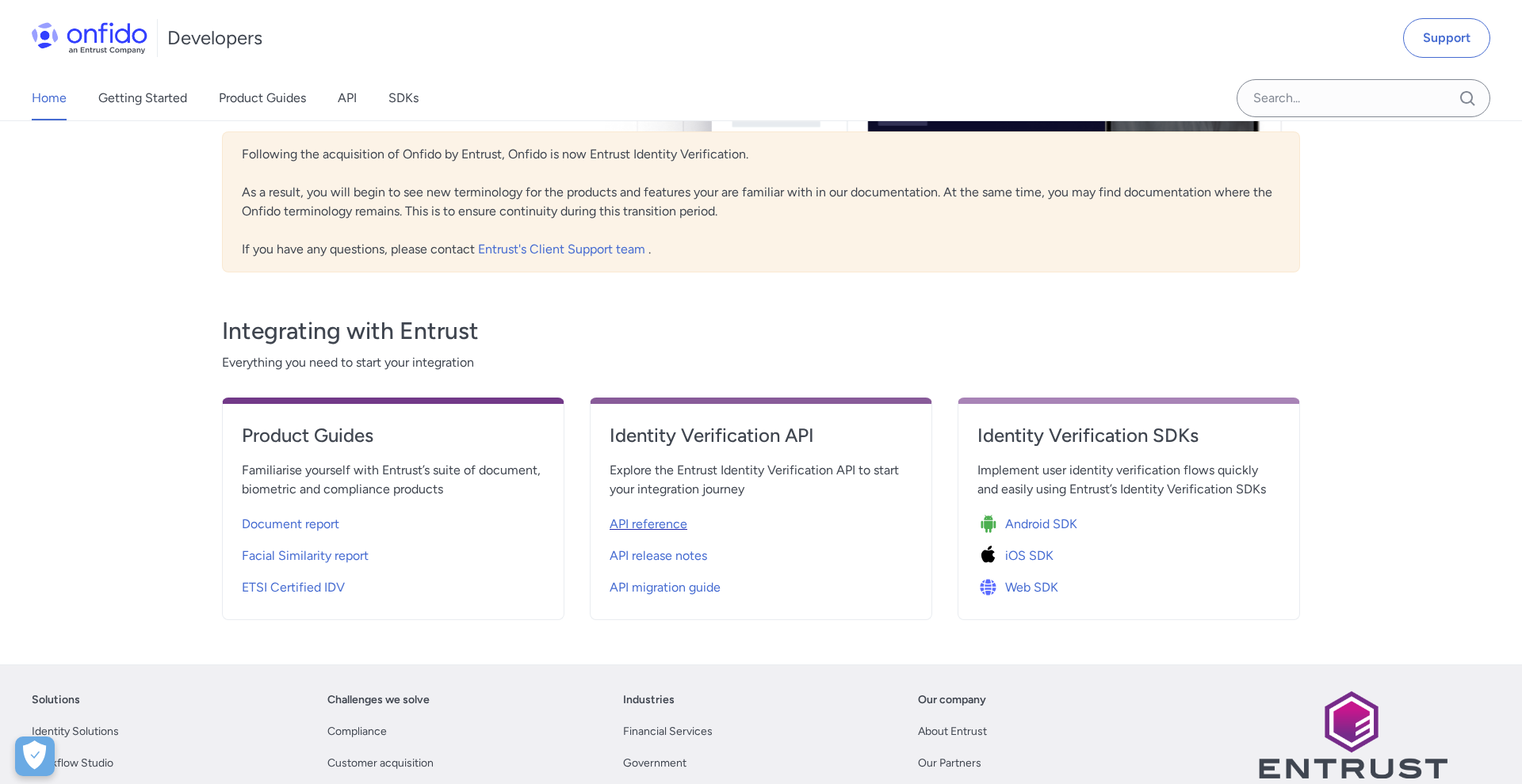
select select "http"
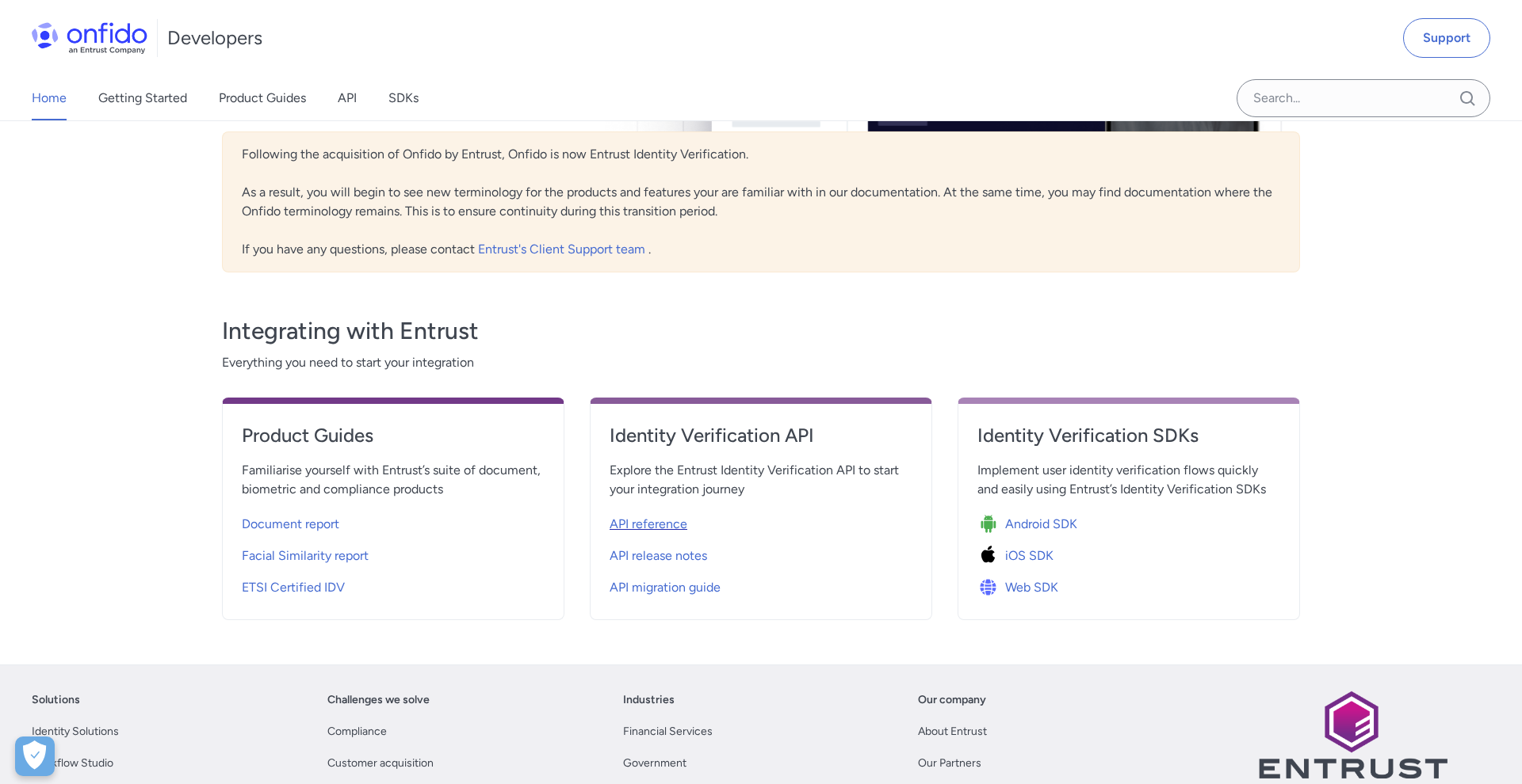
select select "http"
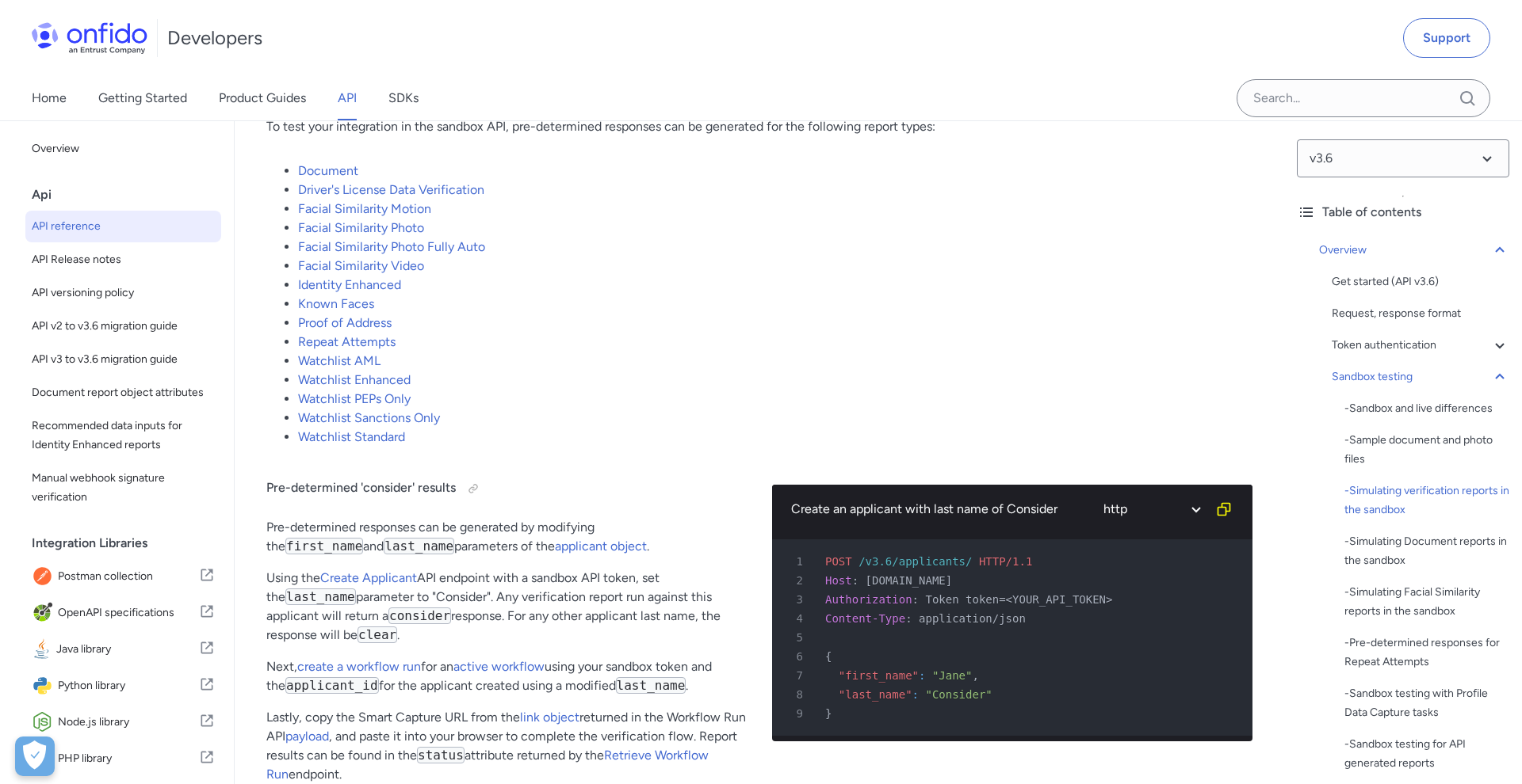
scroll to position [3210, 0]
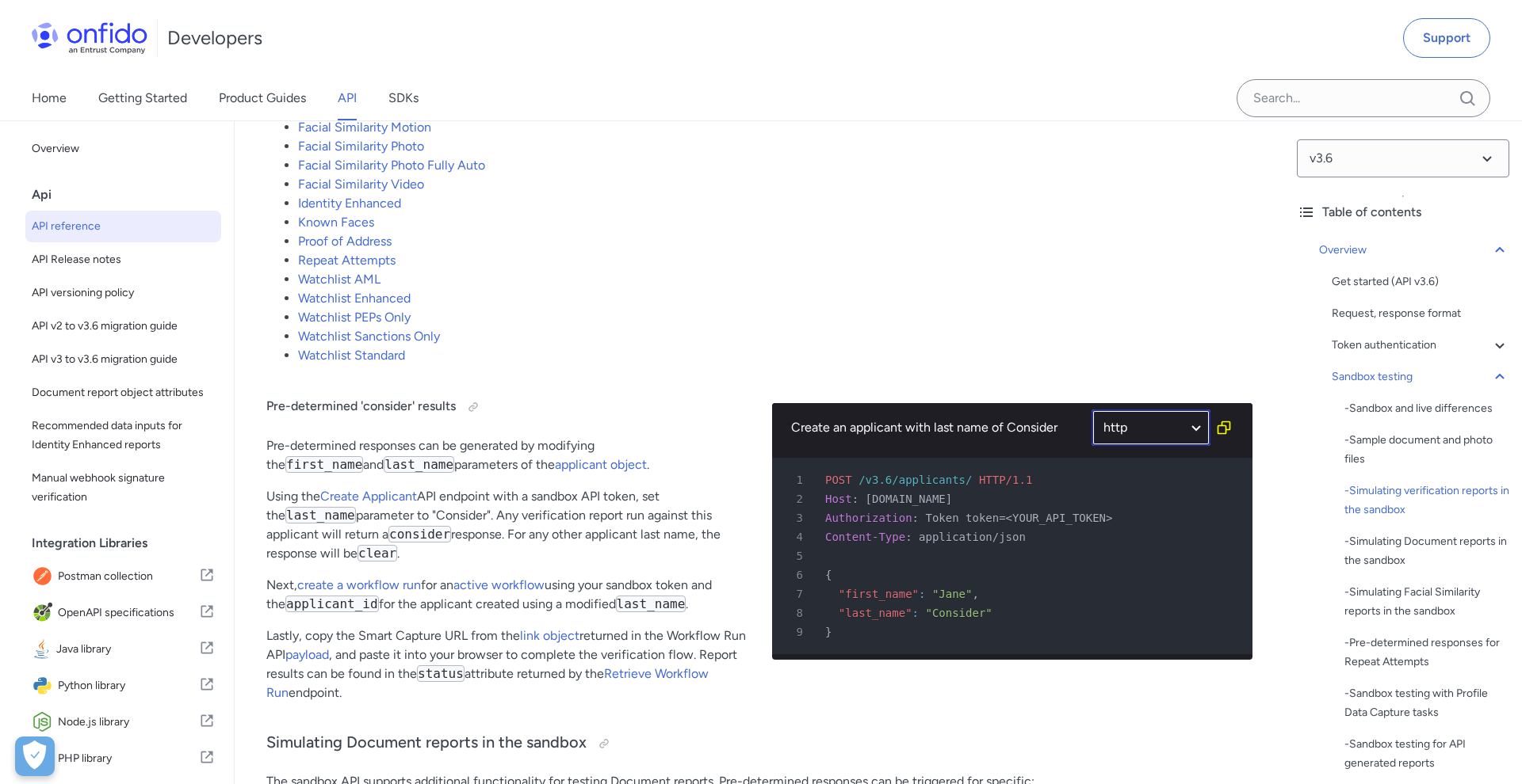
select select "php"
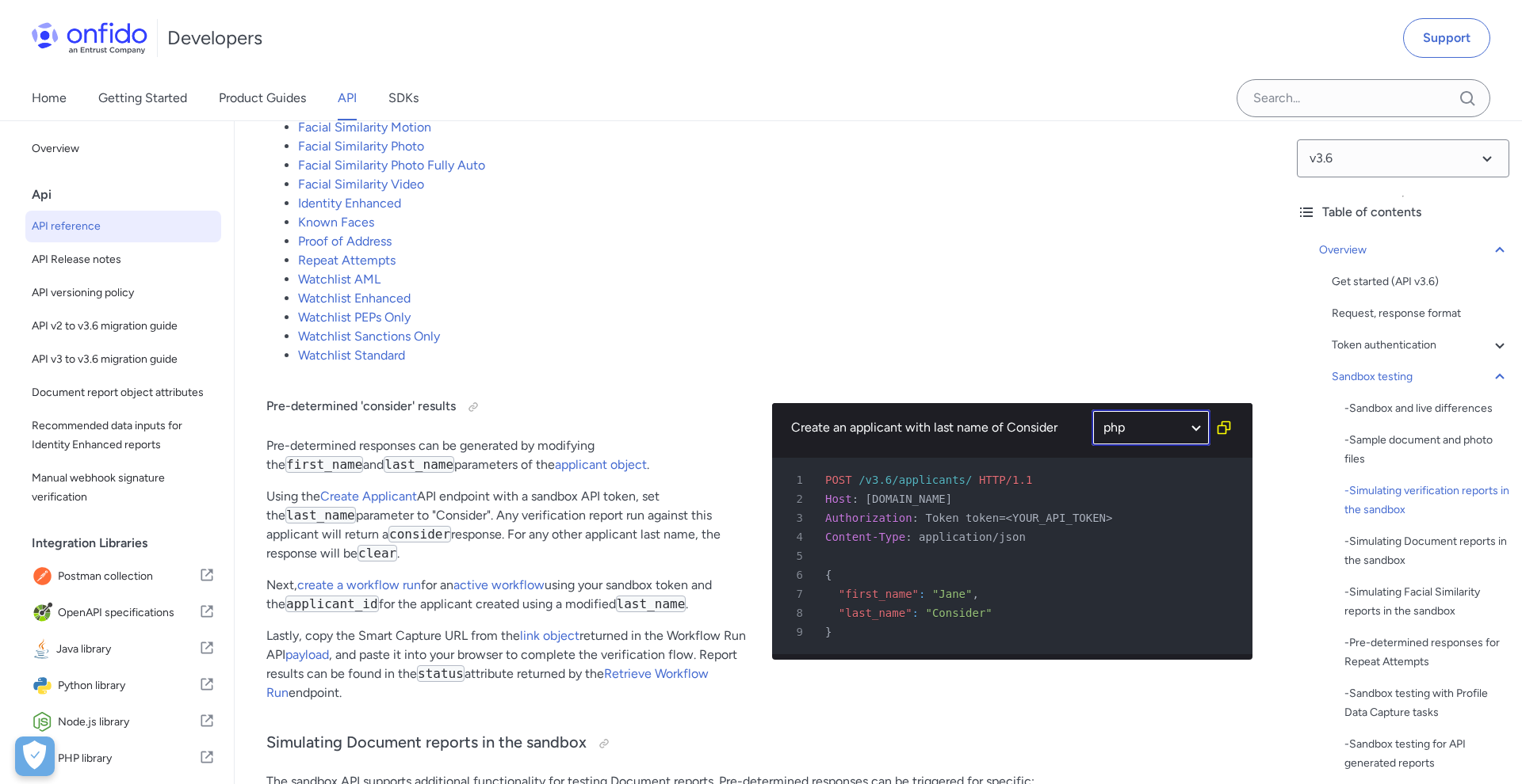
select select "php"
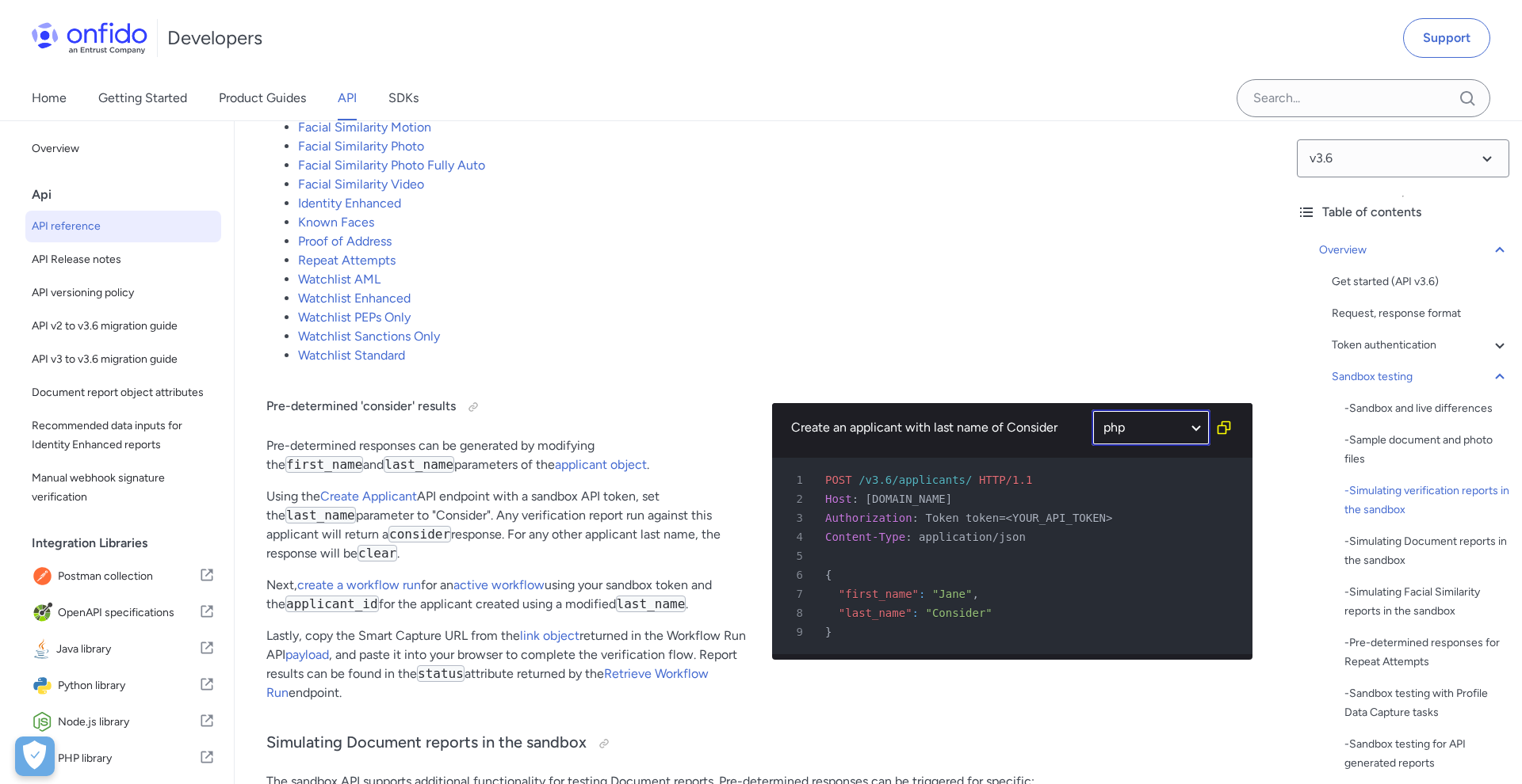
select select "php"
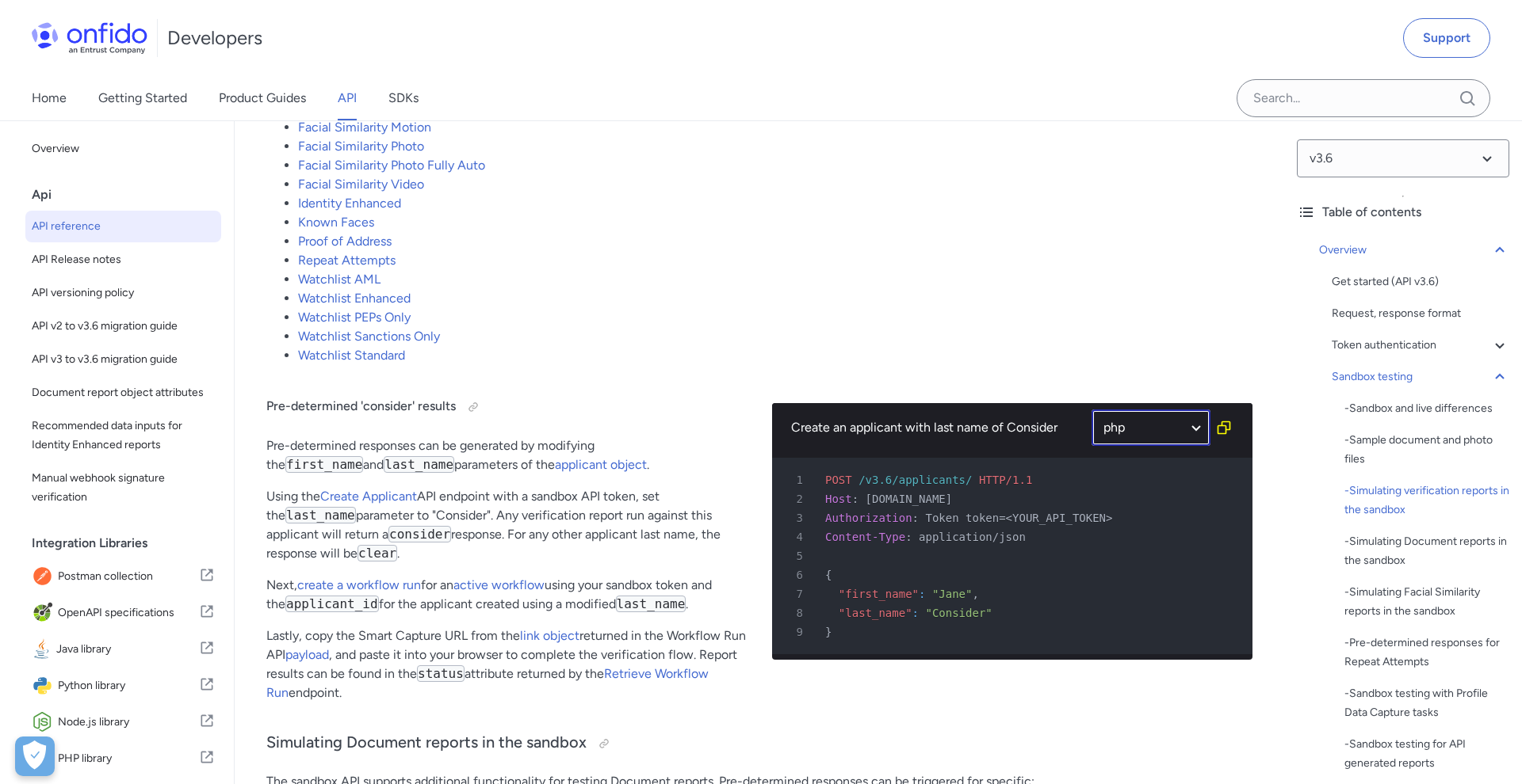
select select "php"
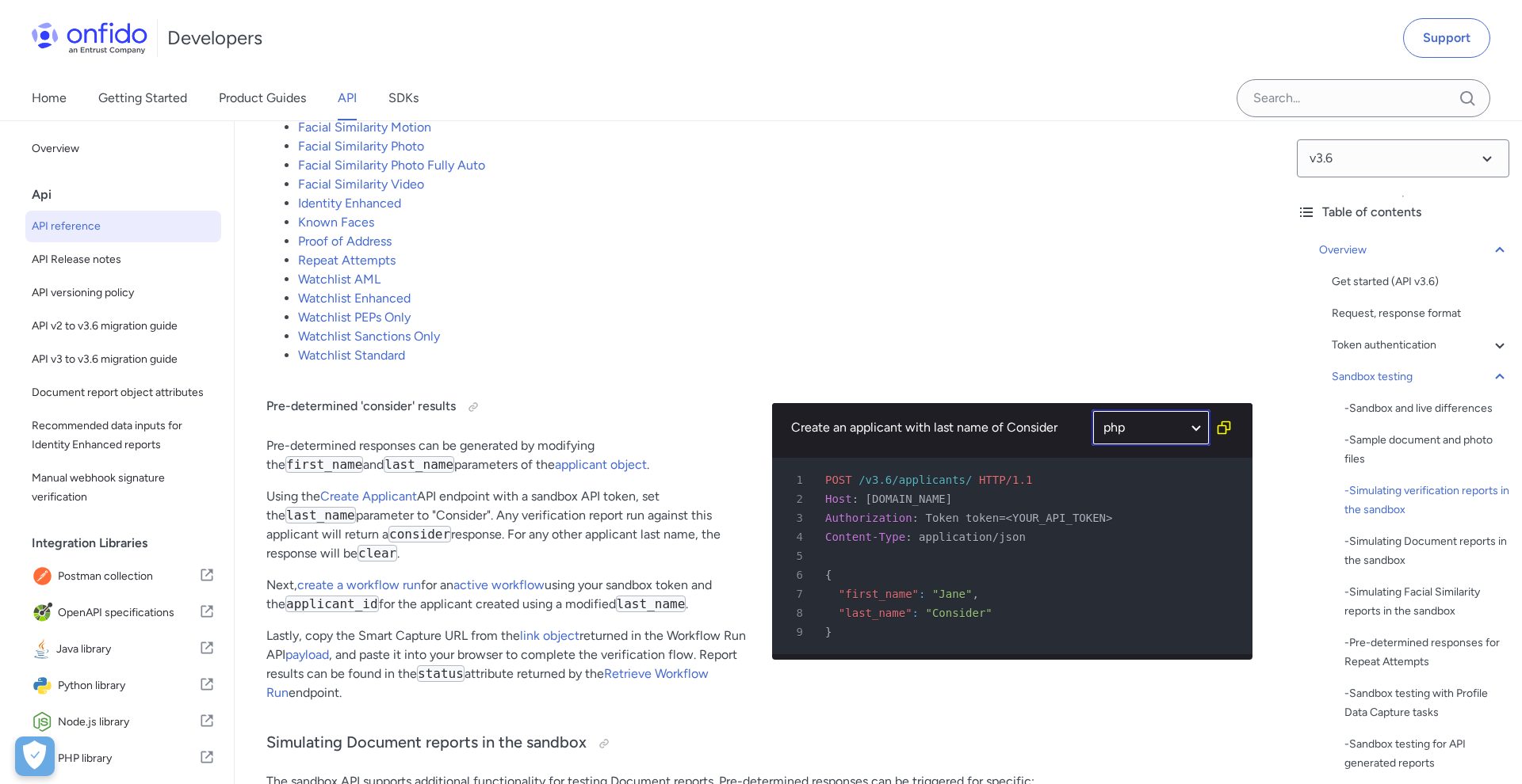
select select "php"
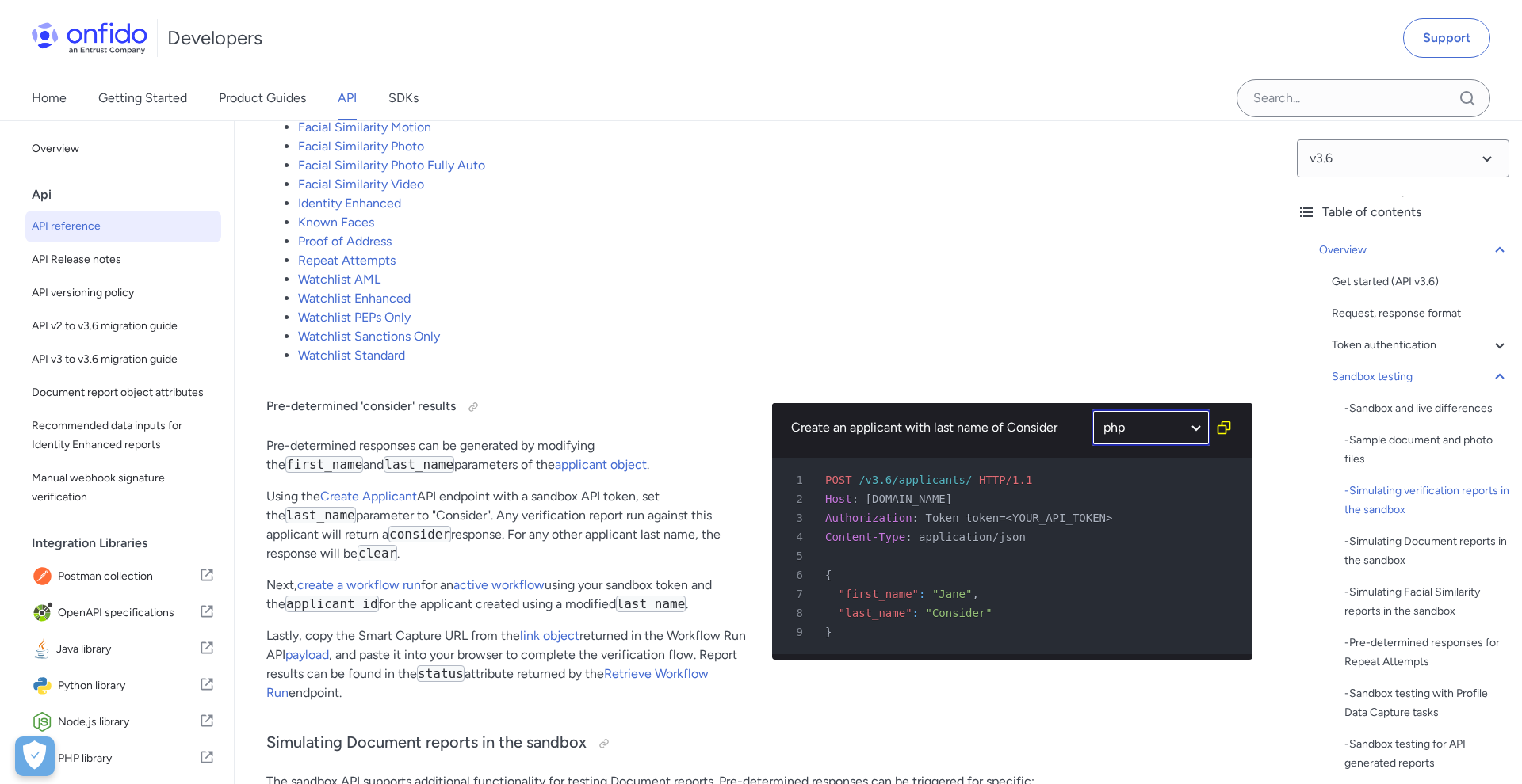
select select "php"
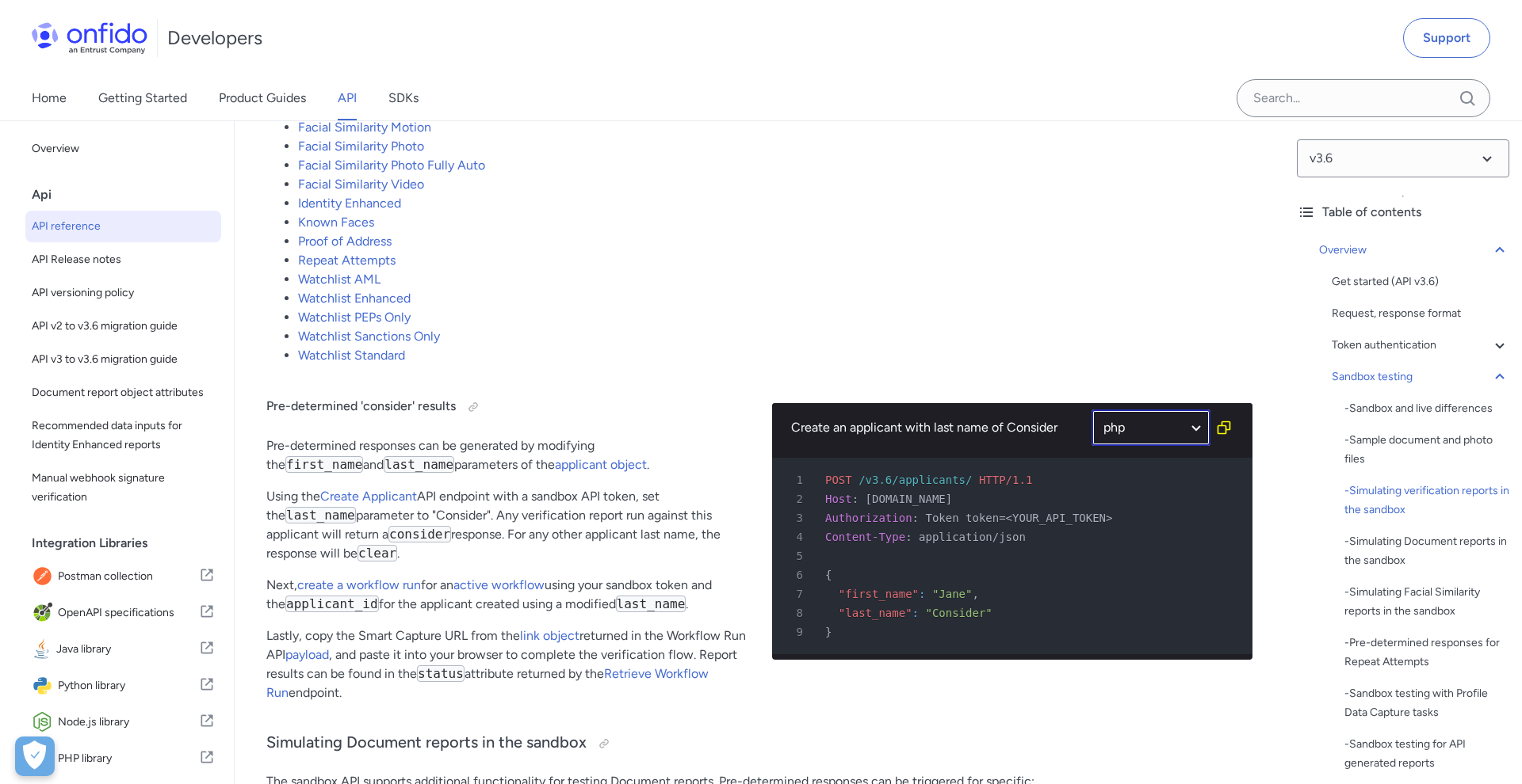
select select "php"
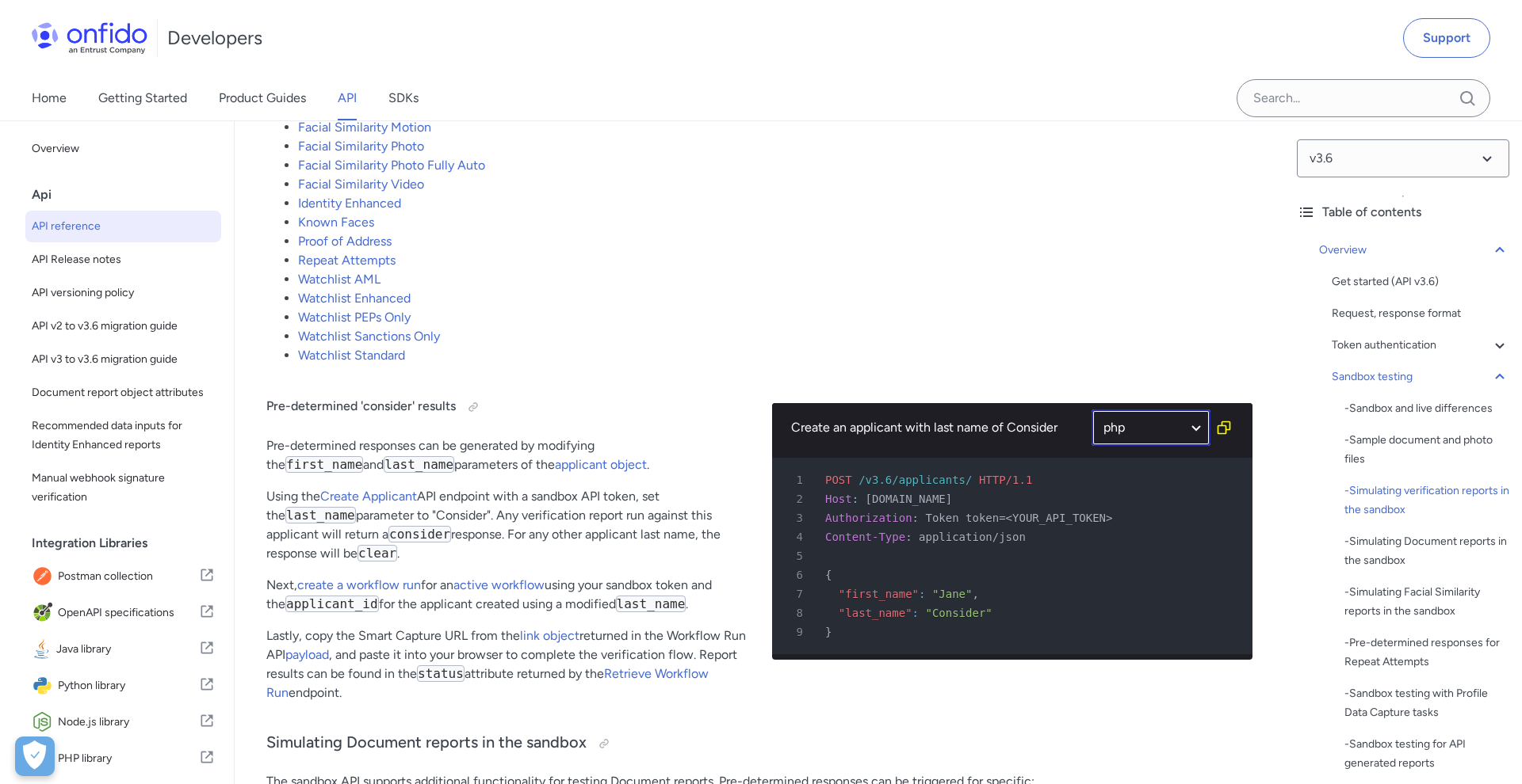
select select "php"
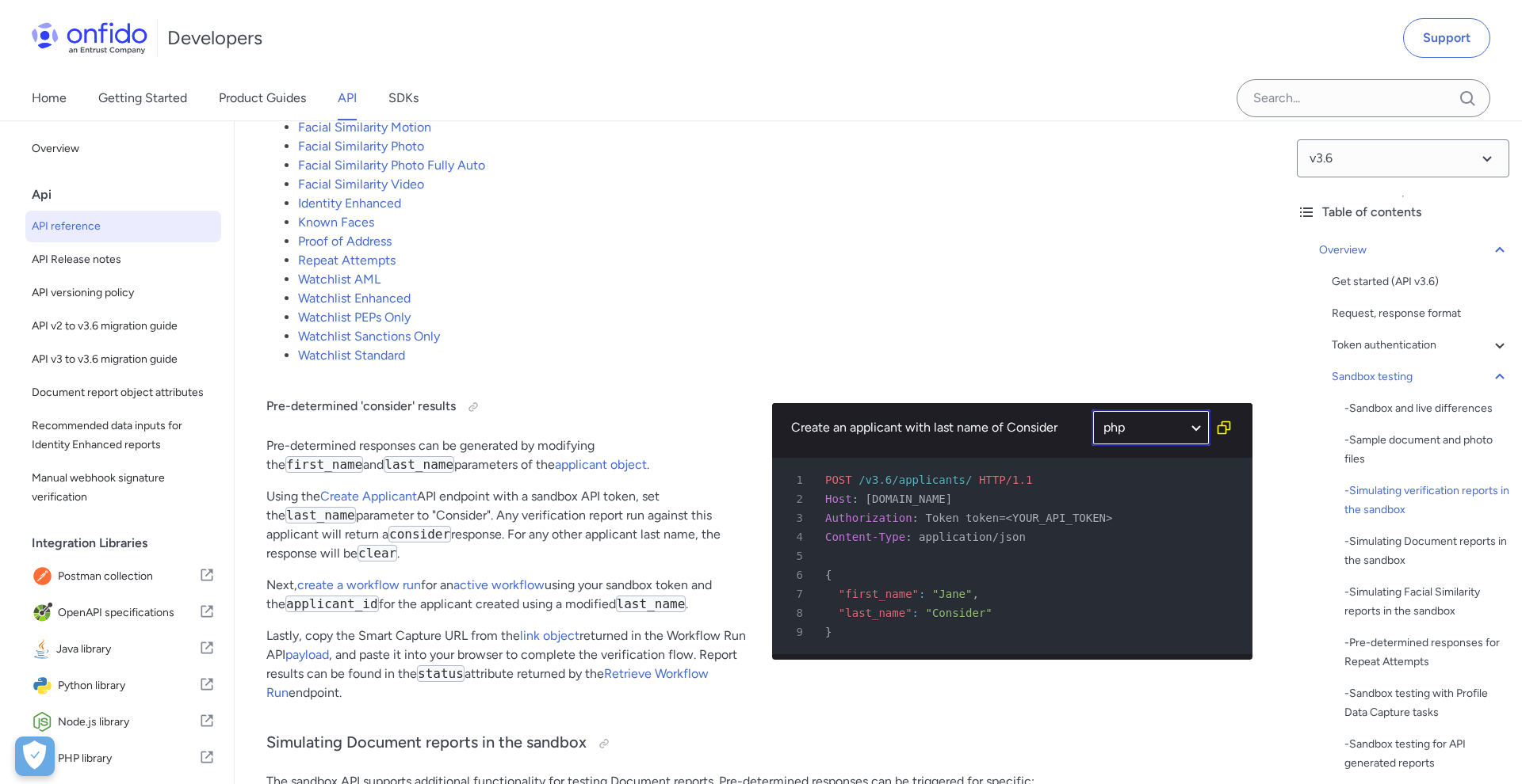
select select "php"
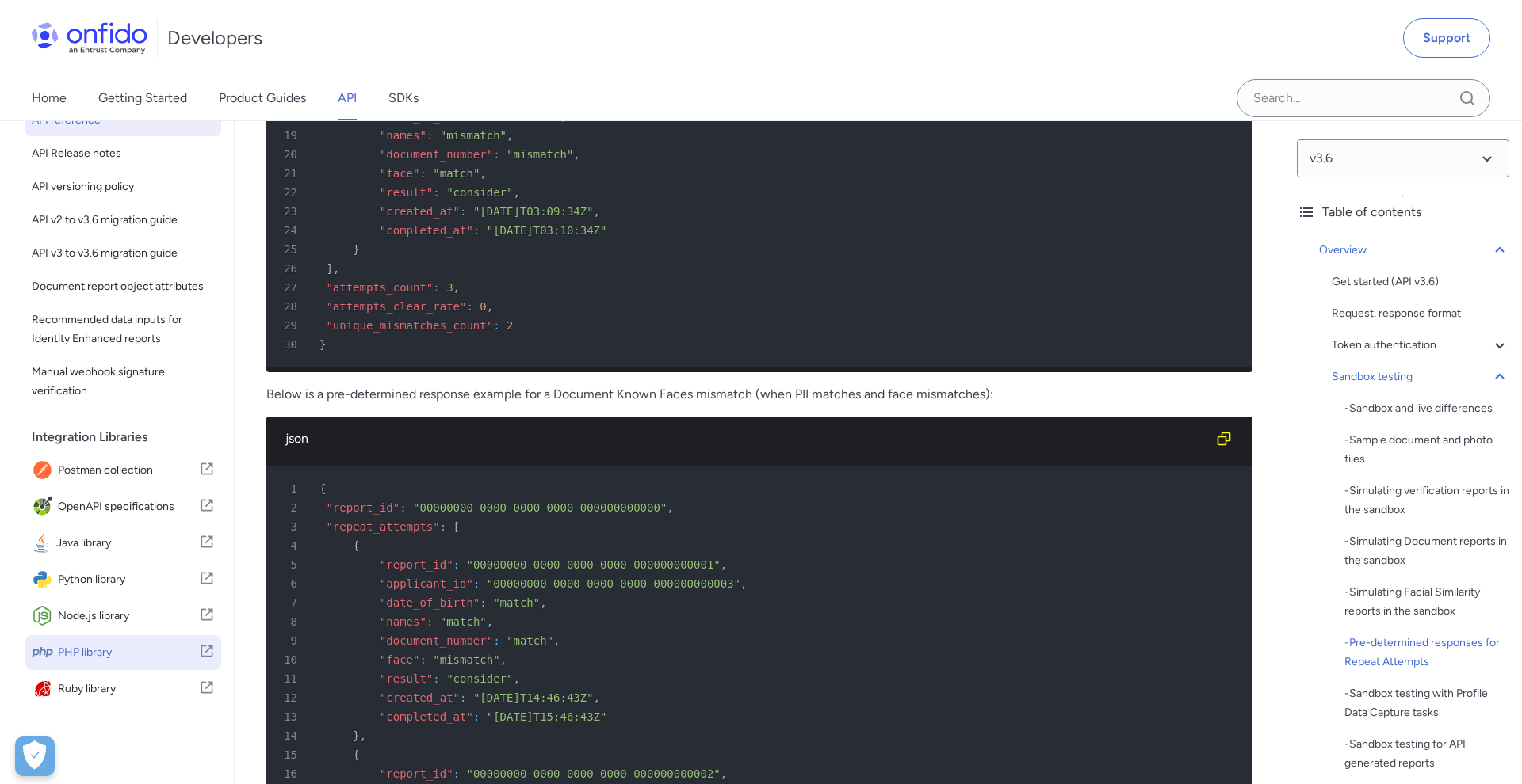
scroll to position [106, 0]
click at [138, 653] on span "PHP library" at bounding box center [128, 653] width 141 height 22
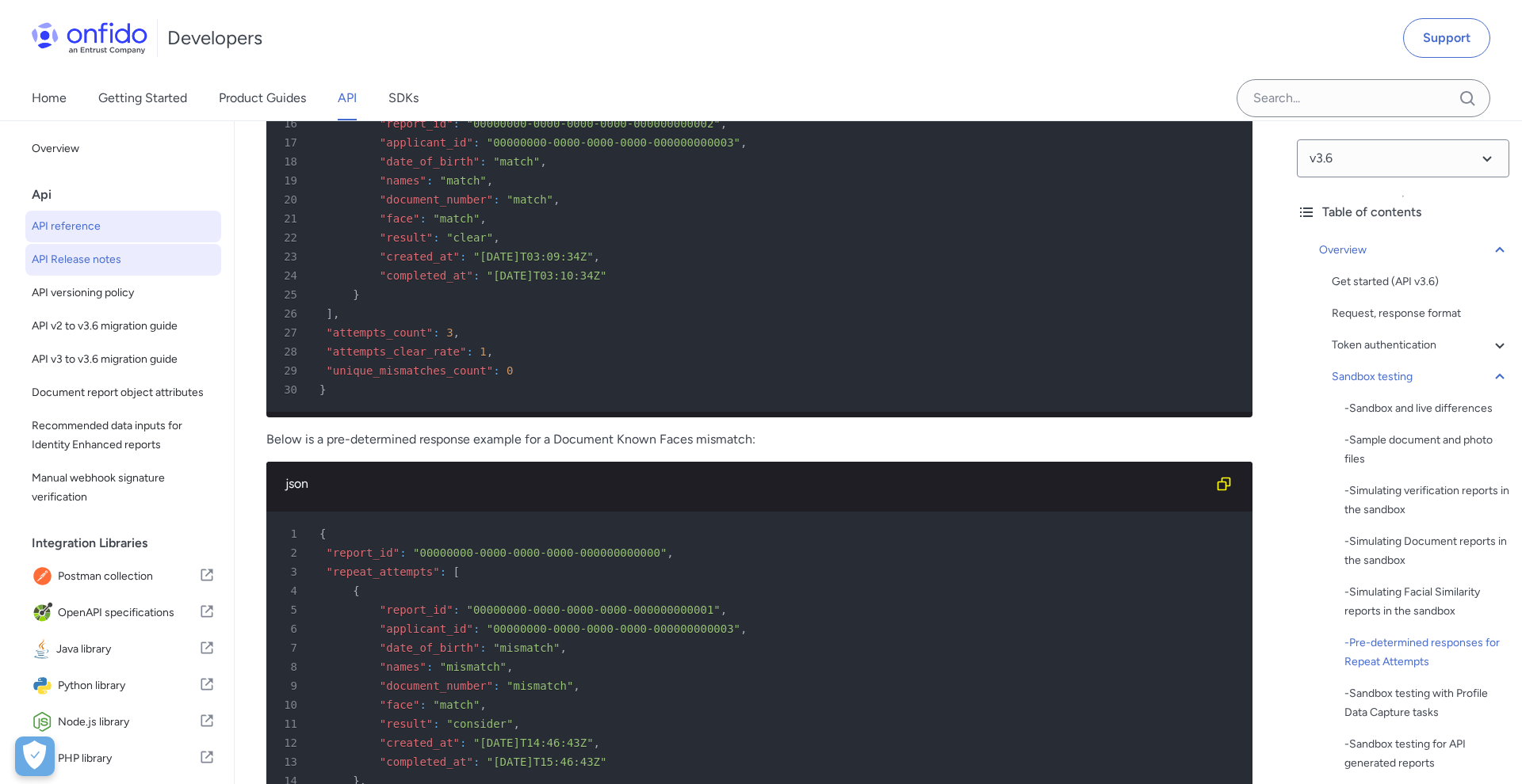
scroll to position [7655, 0]
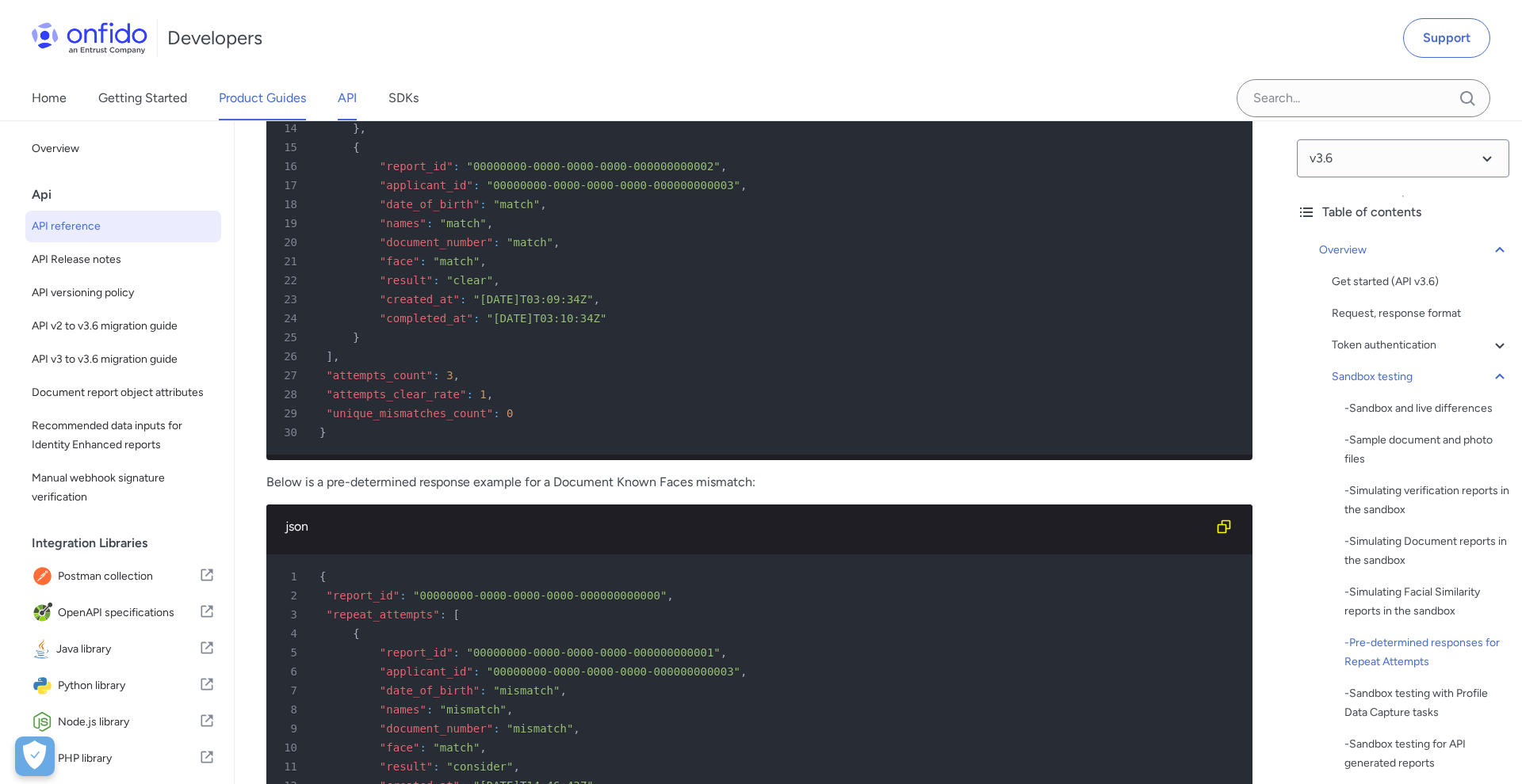
click at [259, 92] on link "Product Guides" at bounding box center [262, 98] width 87 height 44
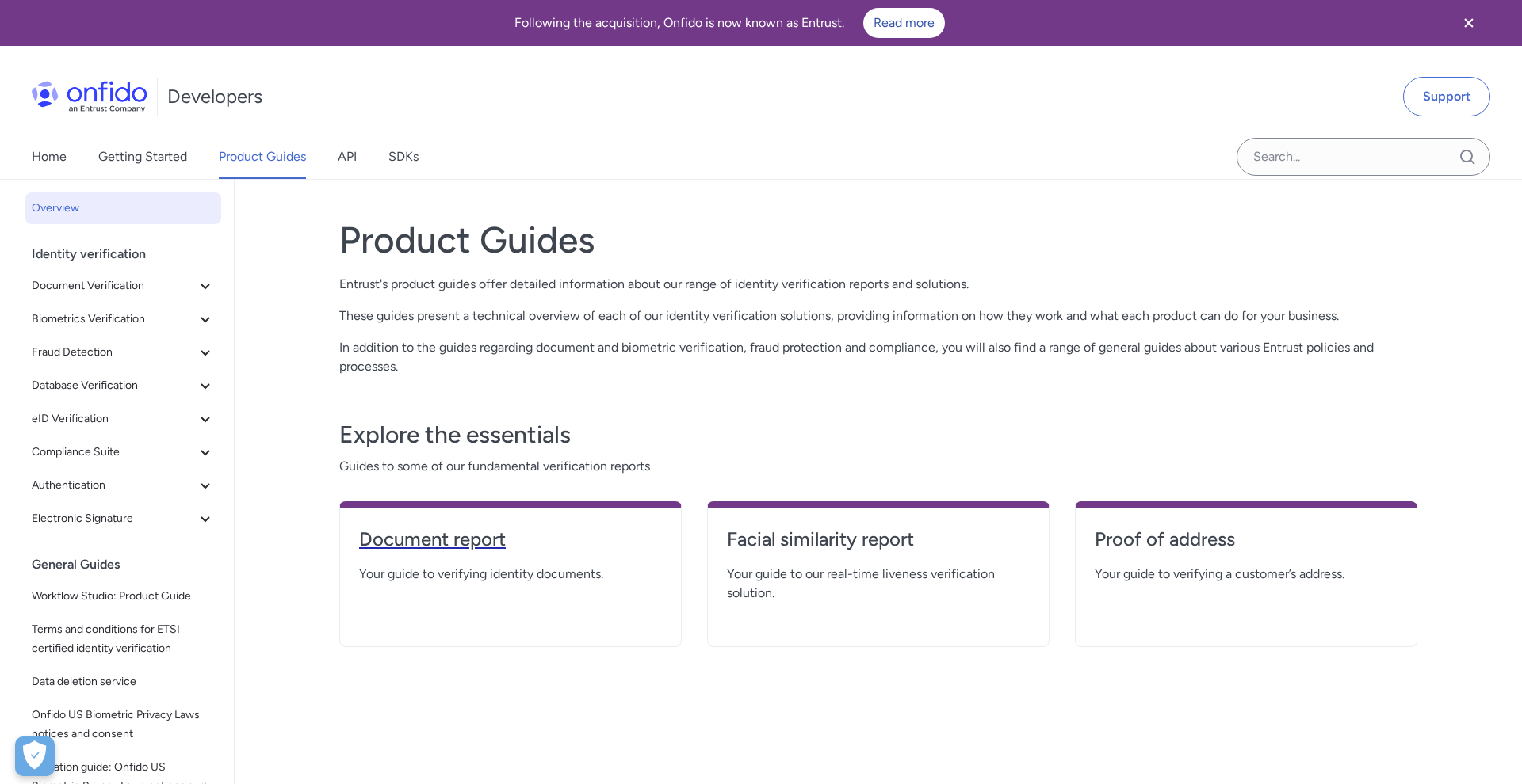
click at [436, 541] on h4 "Document report" at bounding box center [510, 539] width 303 height 25
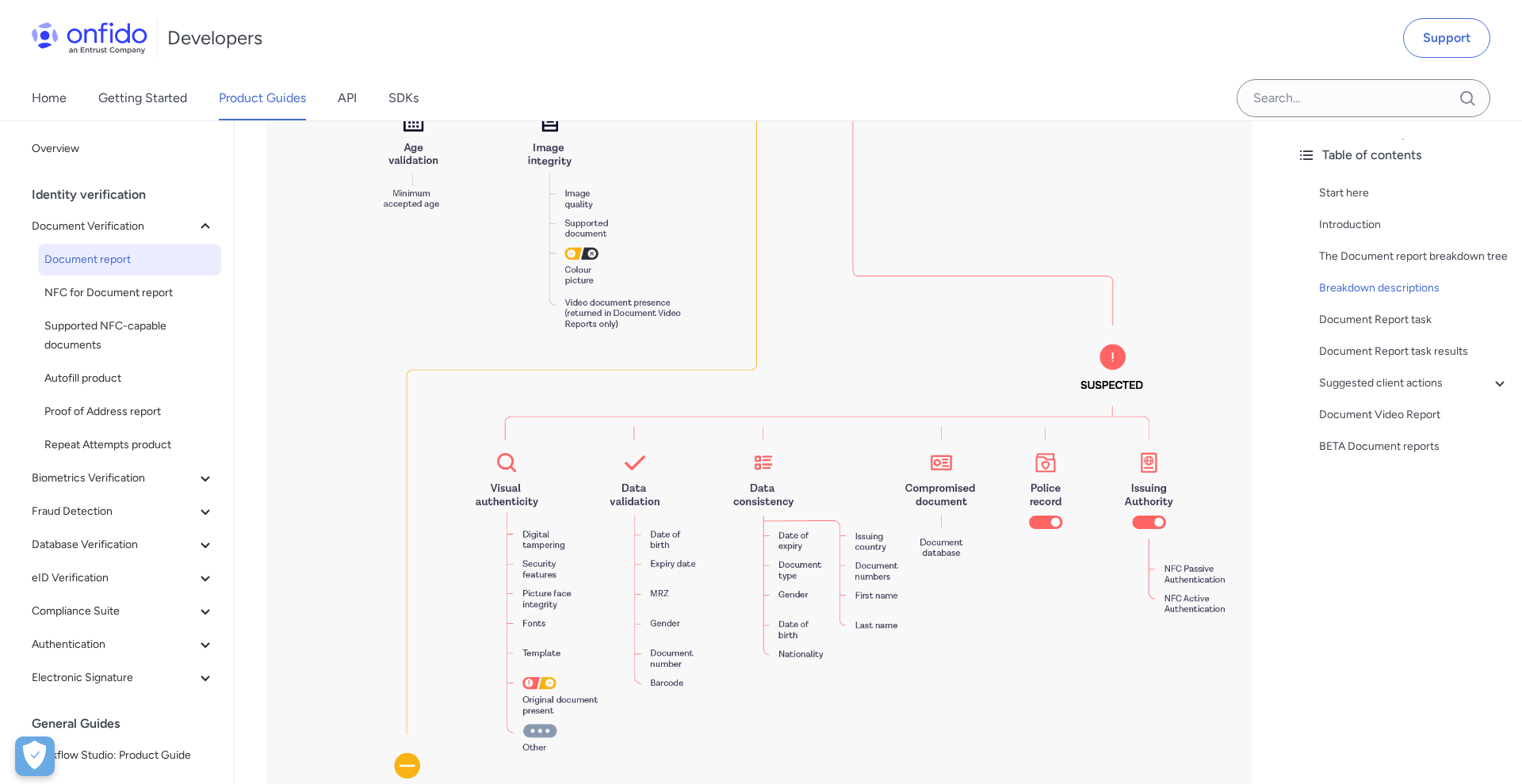
scroll to position [1675, 0]
